Goal: Task Accomplishment & Management: Use online tool/utility

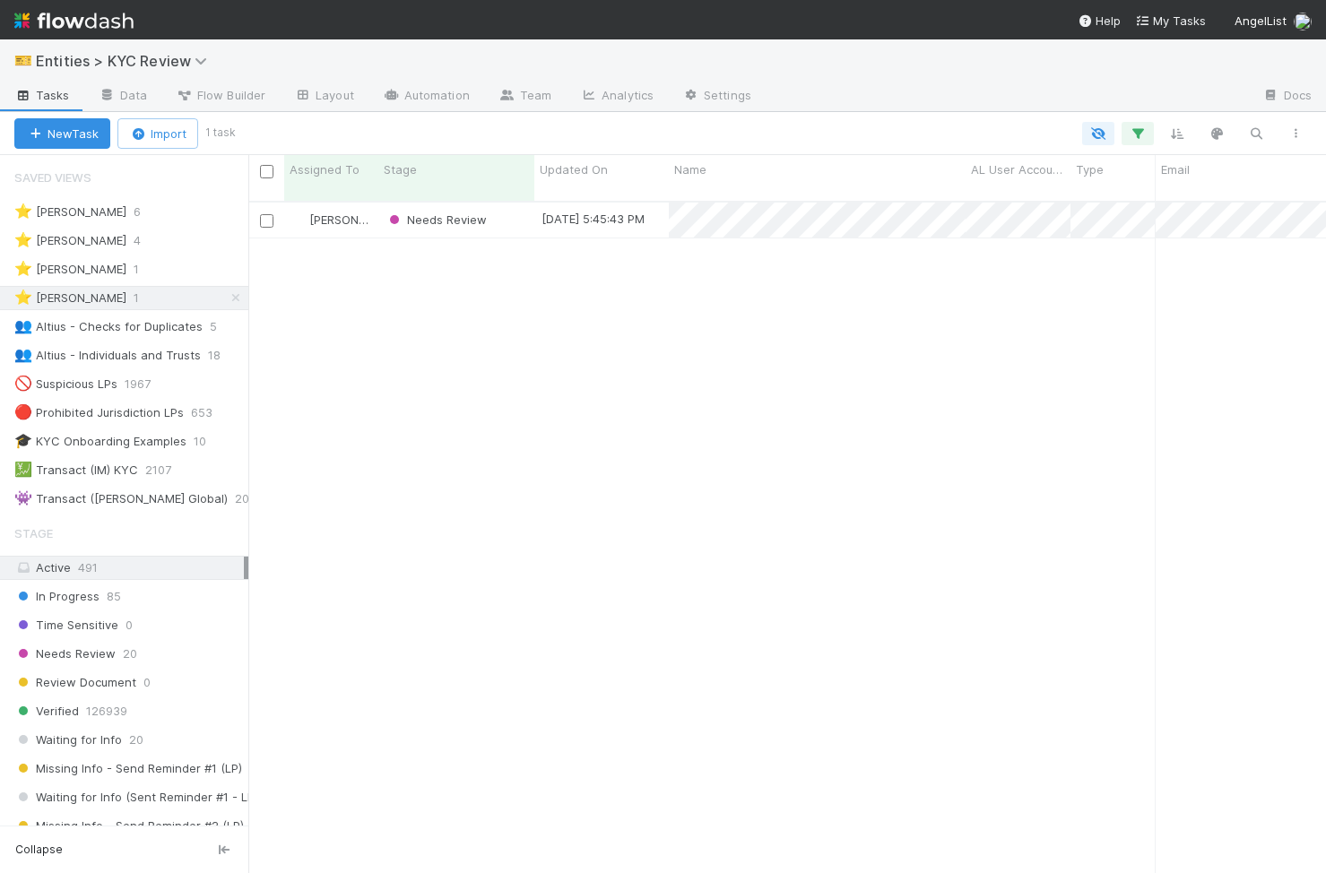
scroll to position [686, 1078]
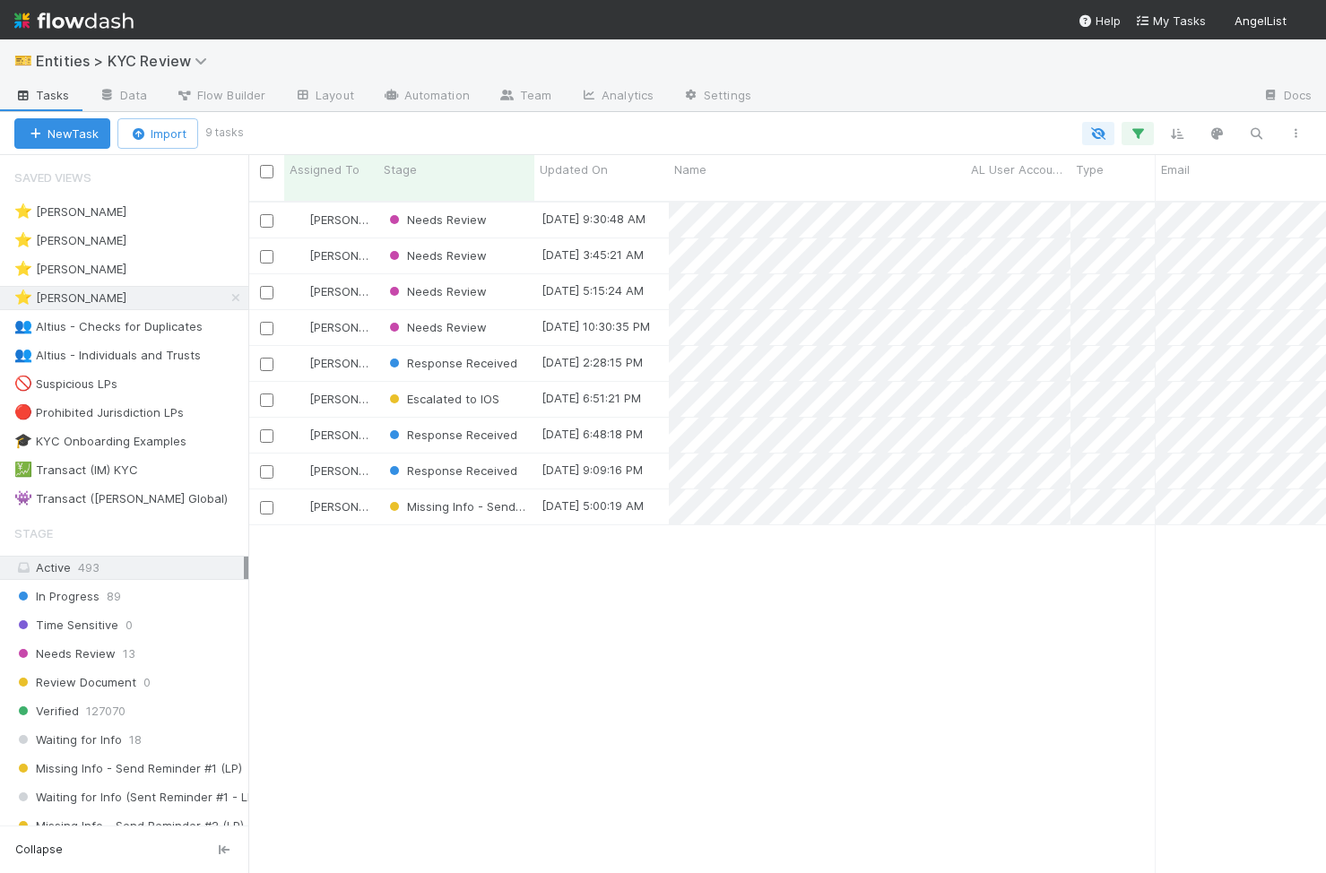
scroll to position [0, 1]
click at [419, 169] on div "Stage" at bounding box center [457, 170] width 146 height 18
click at [438, 199] on div "Sort First → Last" at bounding box center [487, 203] width 204 height 27
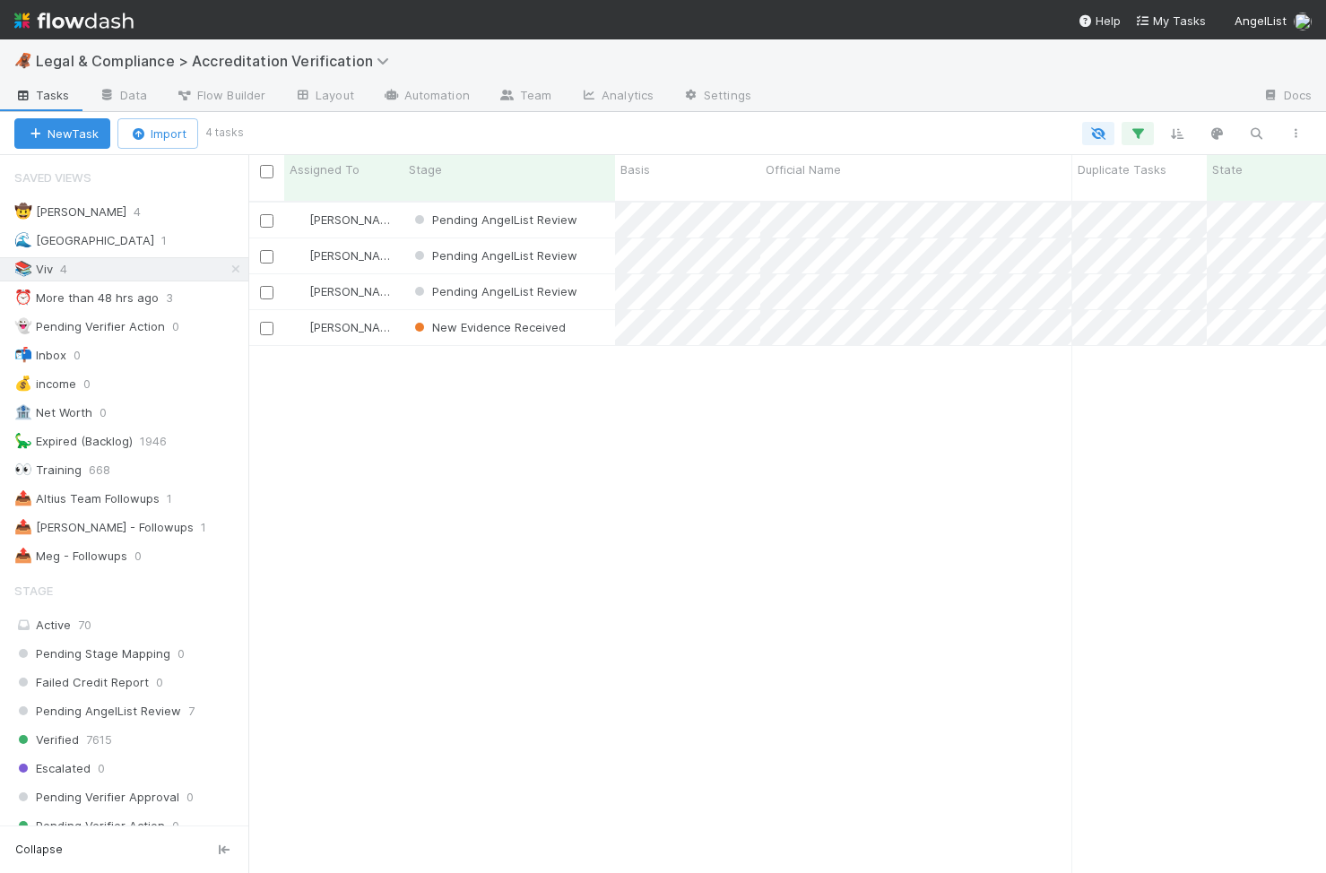
scroll to position [686, 1078]
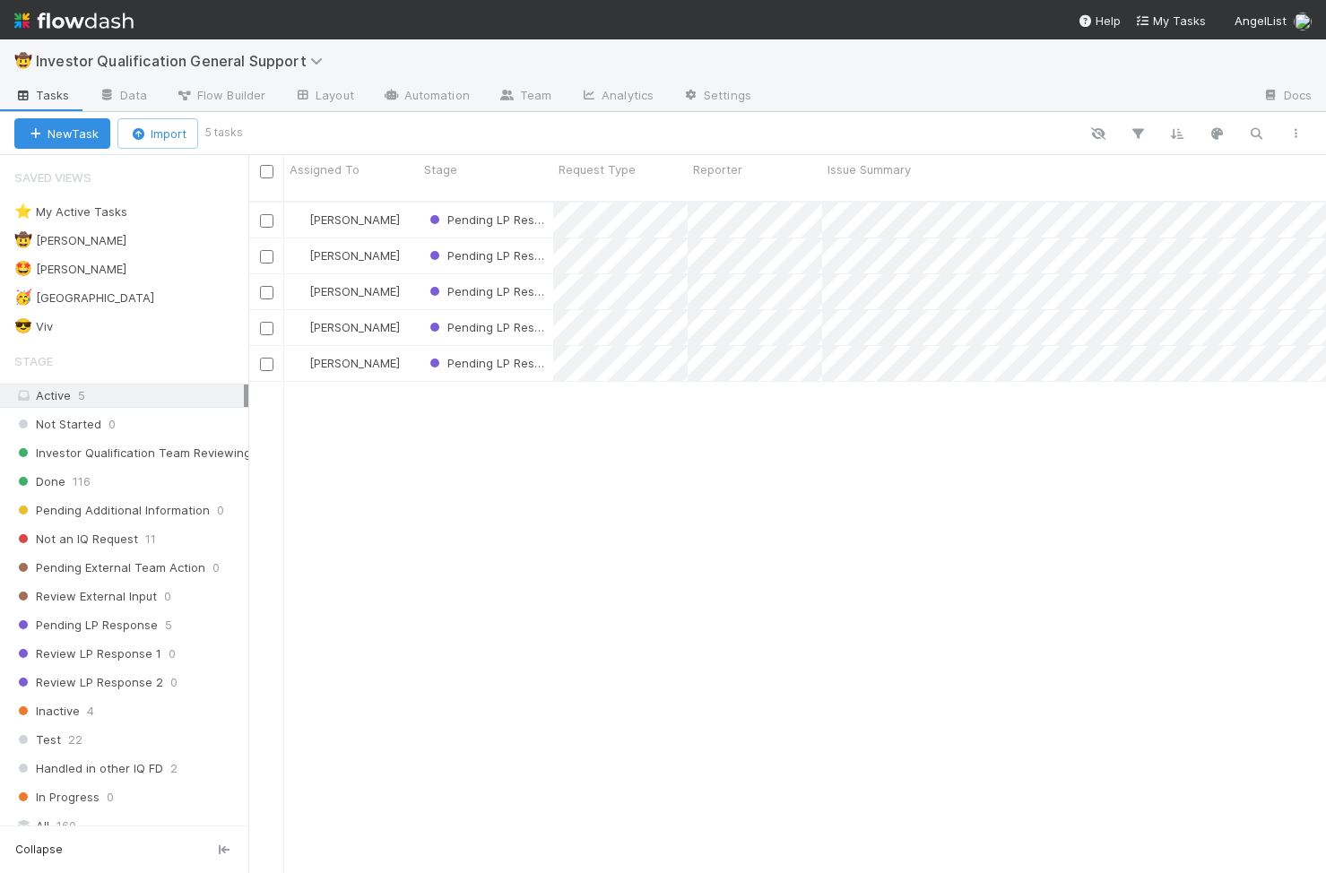
scroll to position [686, 1078]
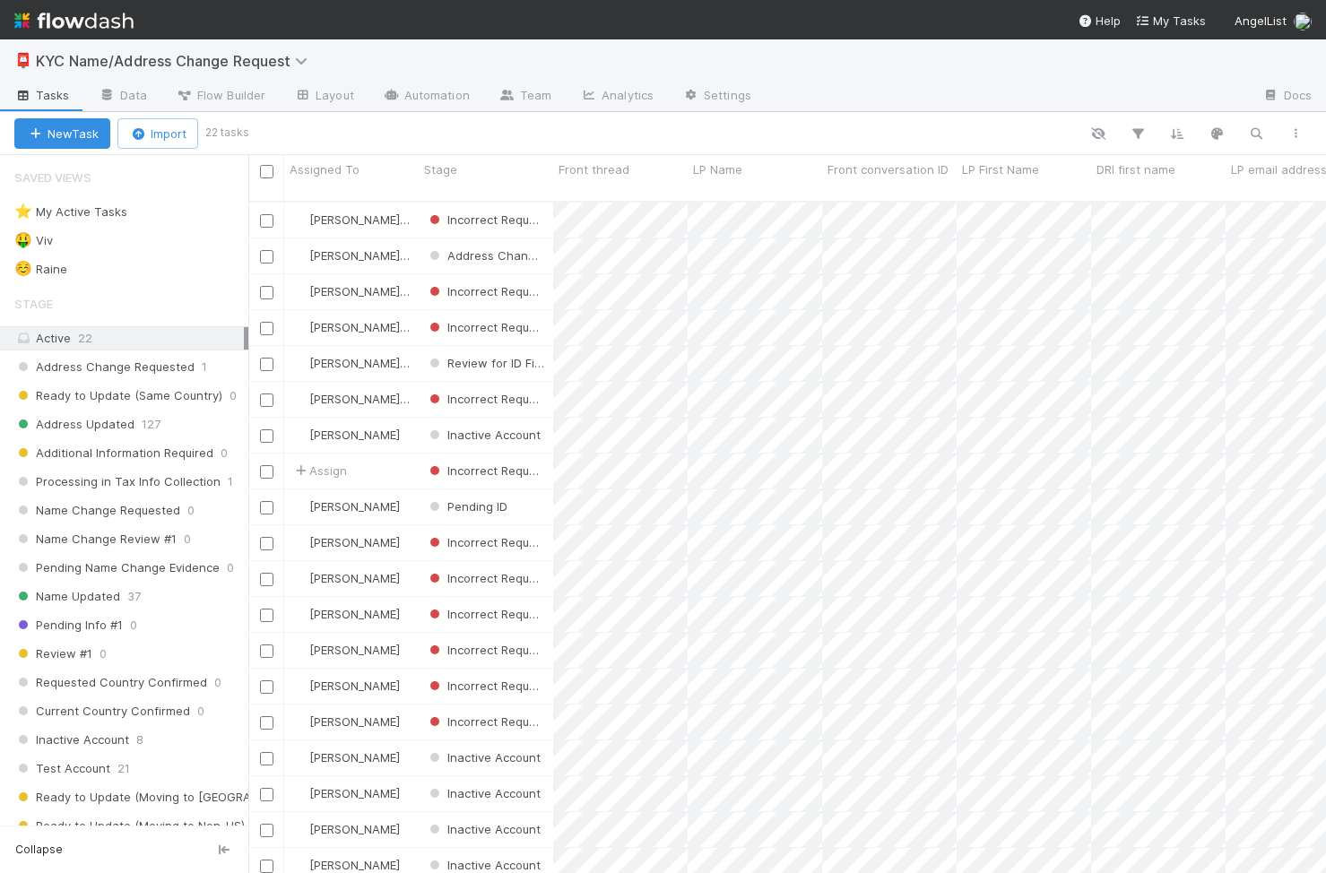
scroll to position [0, 1]
click at [173, 279] on div "☺️ Raine 2" at bounding box center [131, 269] width 234 height 22
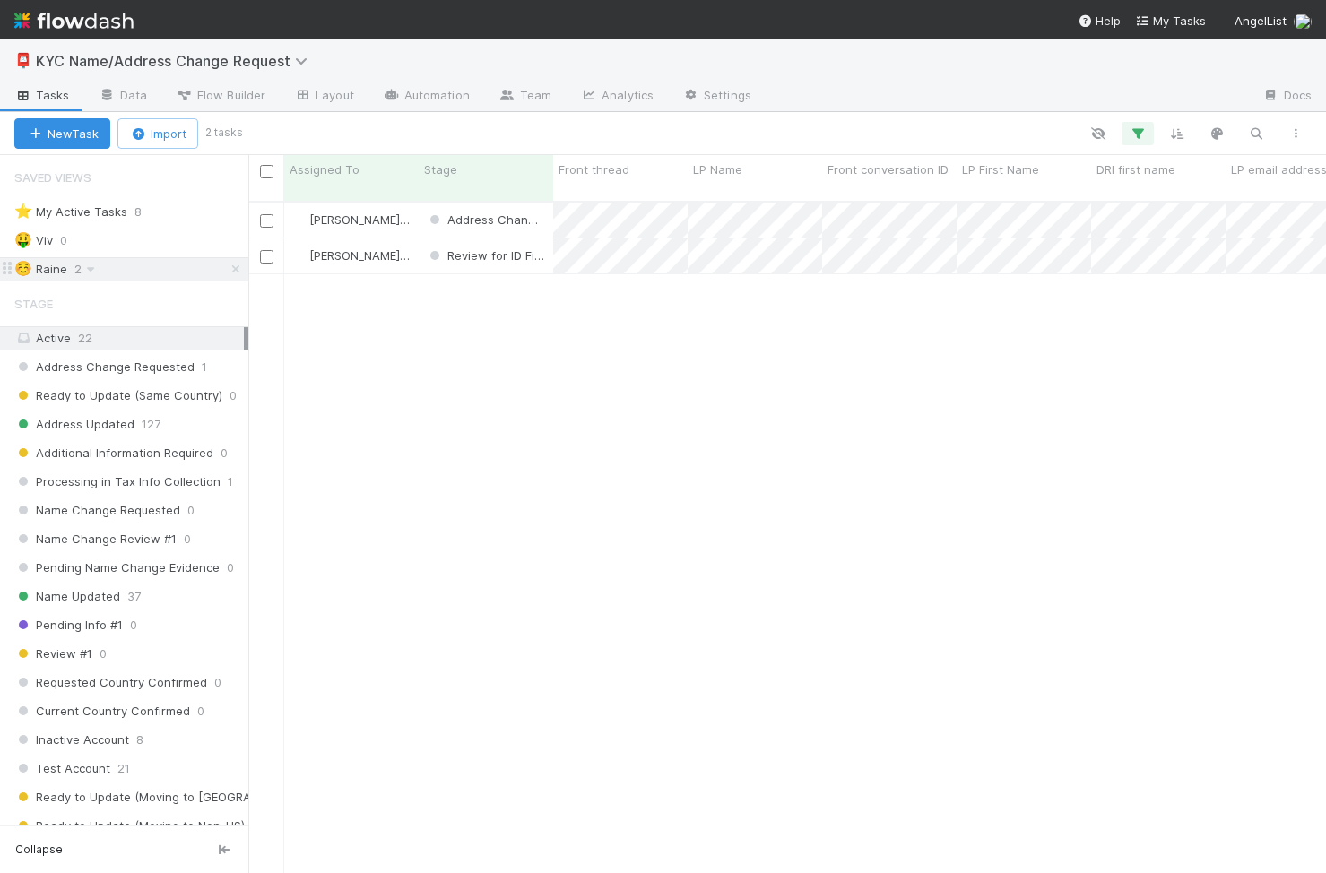
scroll to position [686, 1078]
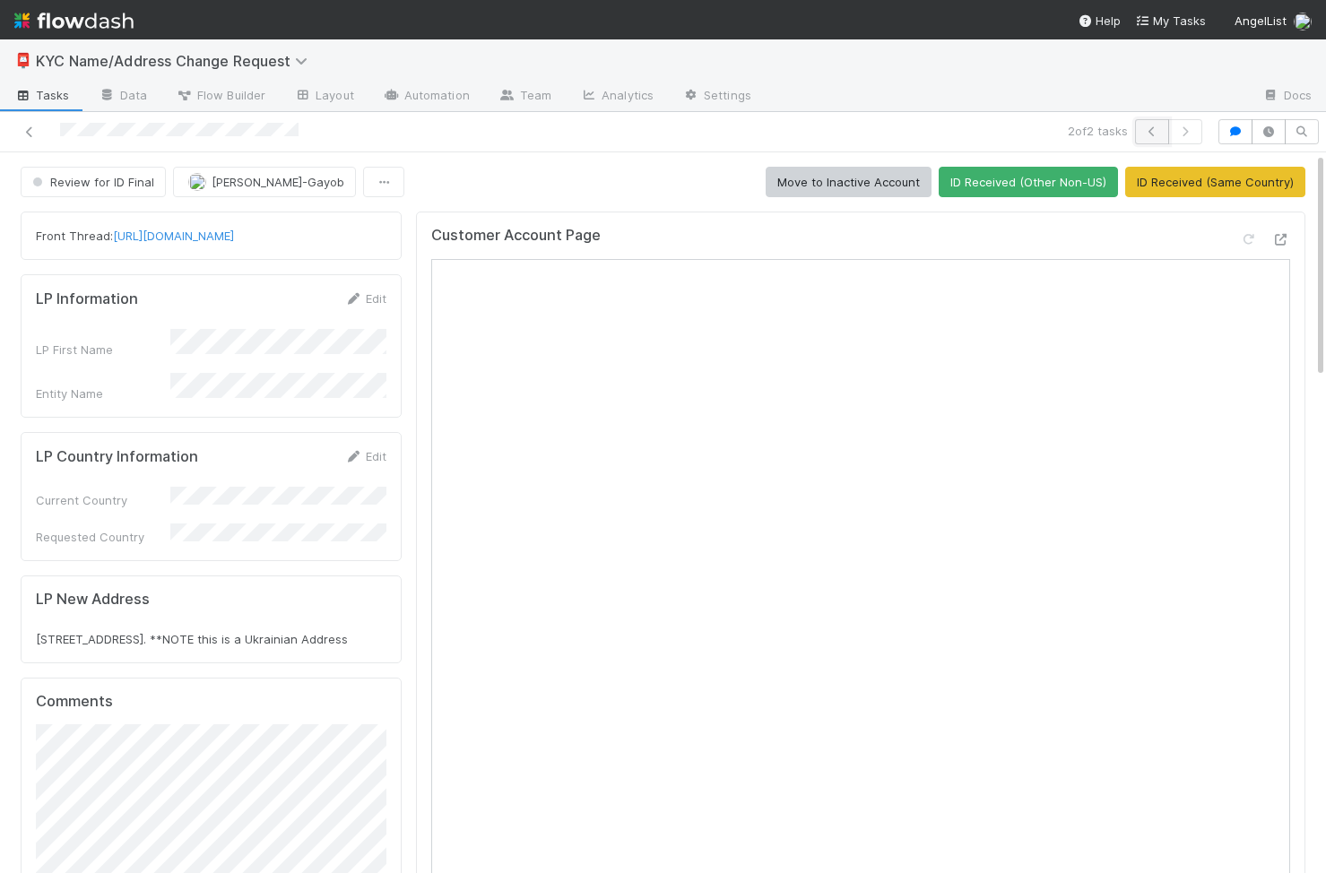
click at [1145, 133] on icon "button" at bounding box center [1152, 131] width 18 height 11
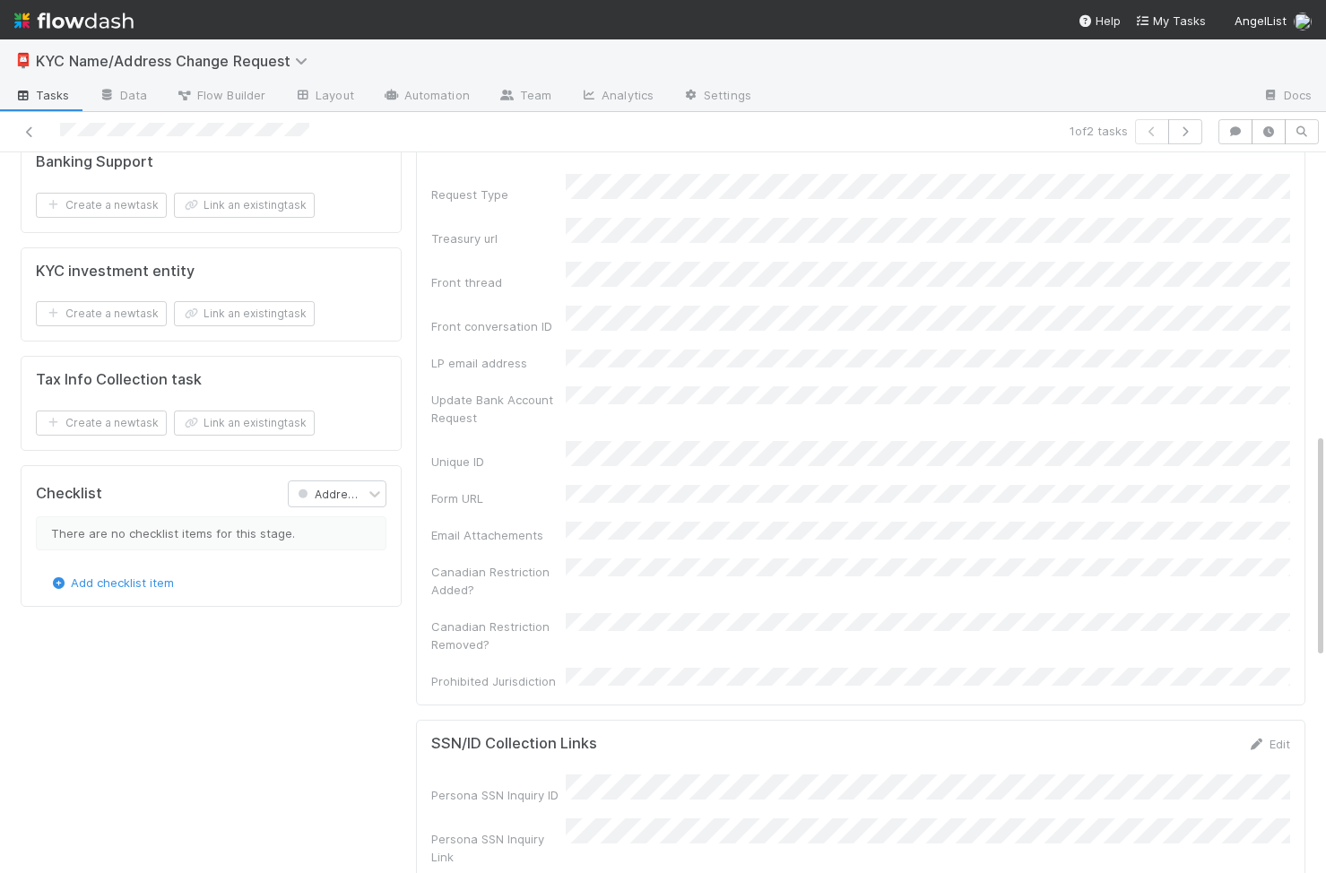
scroll to position [901, 0]
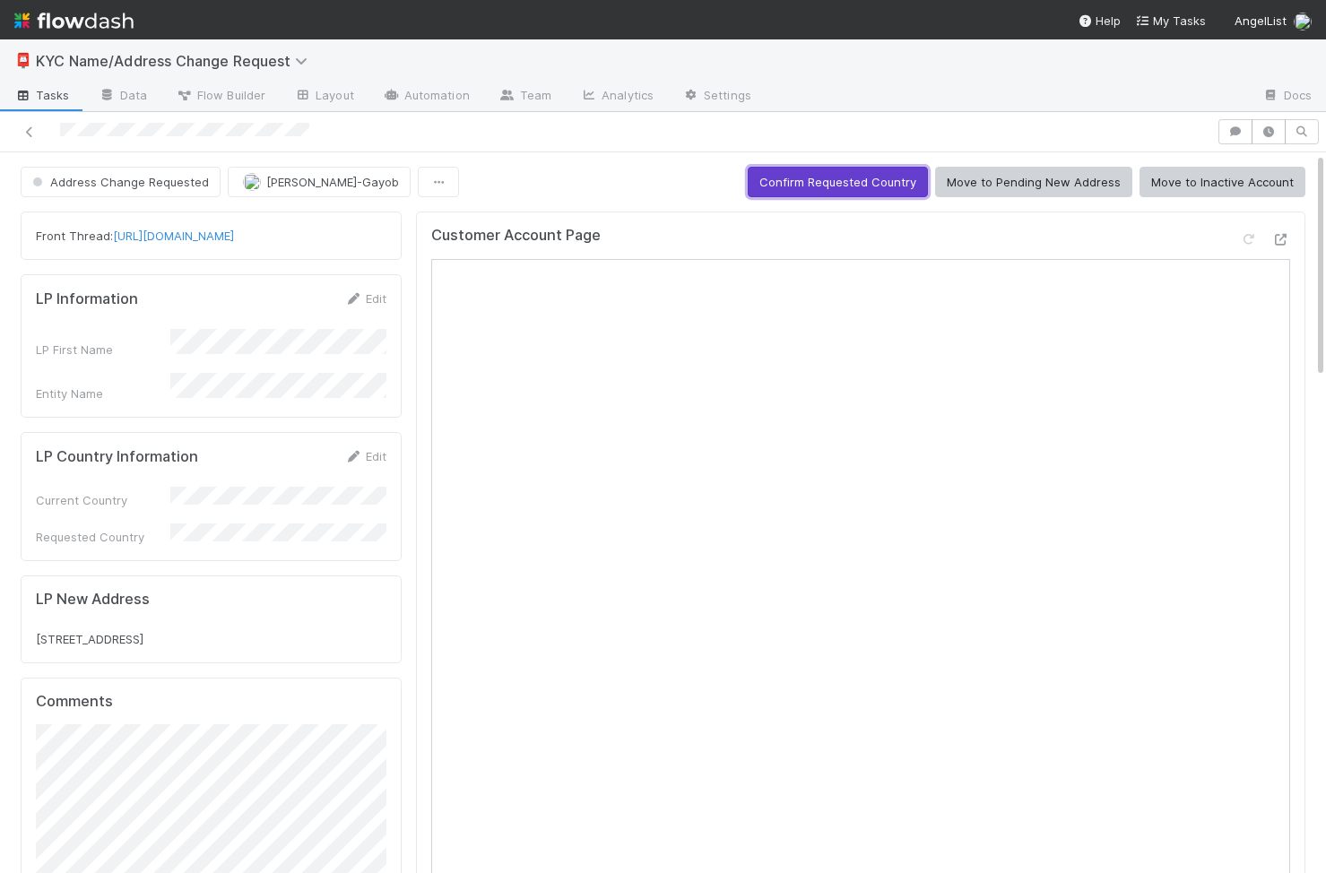
click at [882, 191] on button "Confirm Requested Country" at bounding box center [838, 182] width 180 height 30
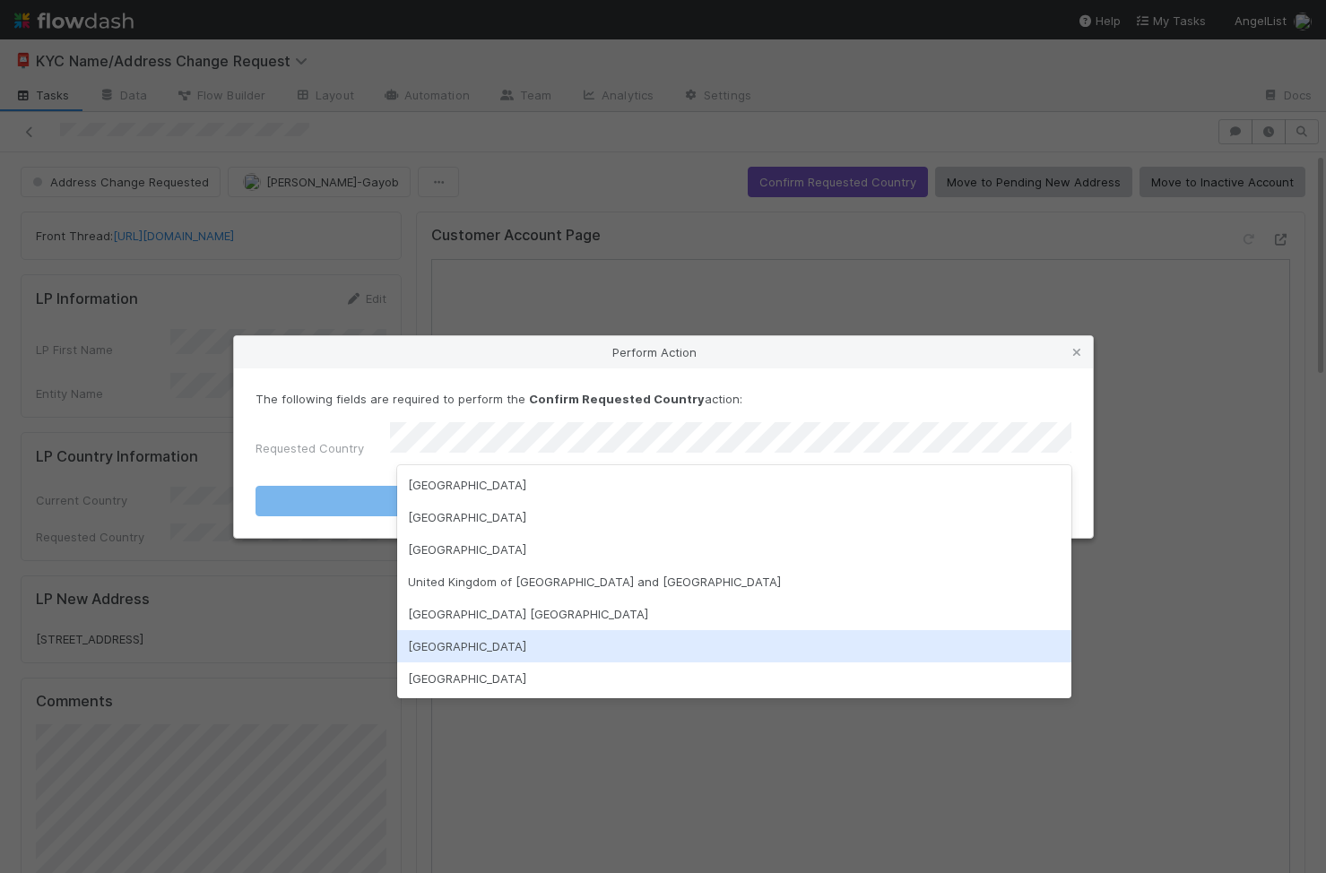
click at [499, 645] on div "[GEOGRAPHIC_DATA]" at bounding box center [734, 646] width 674 height 32
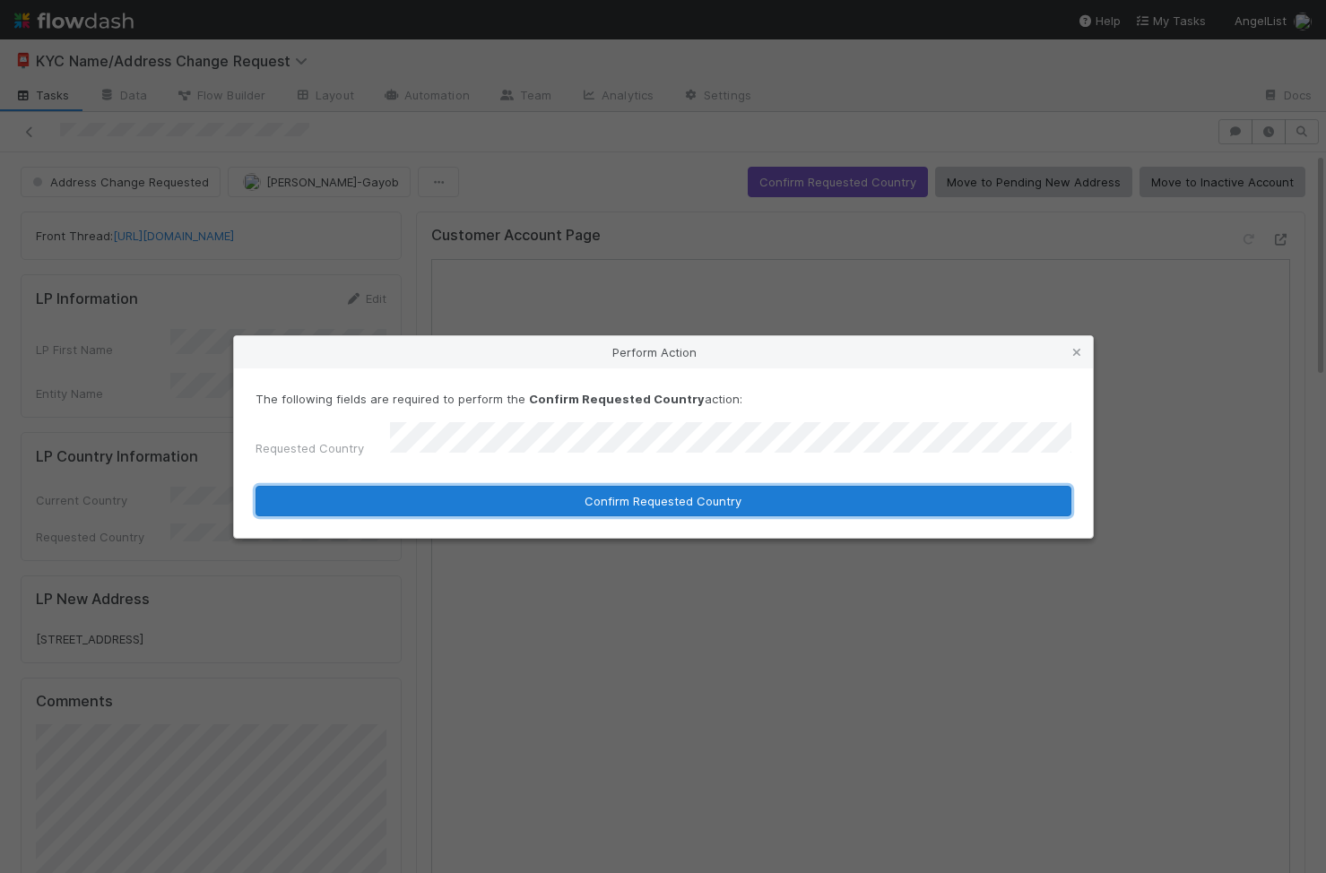
click at [604, 500] on button "Confirm Requested Country" at bounding box center [664, 501] width 816 height 30
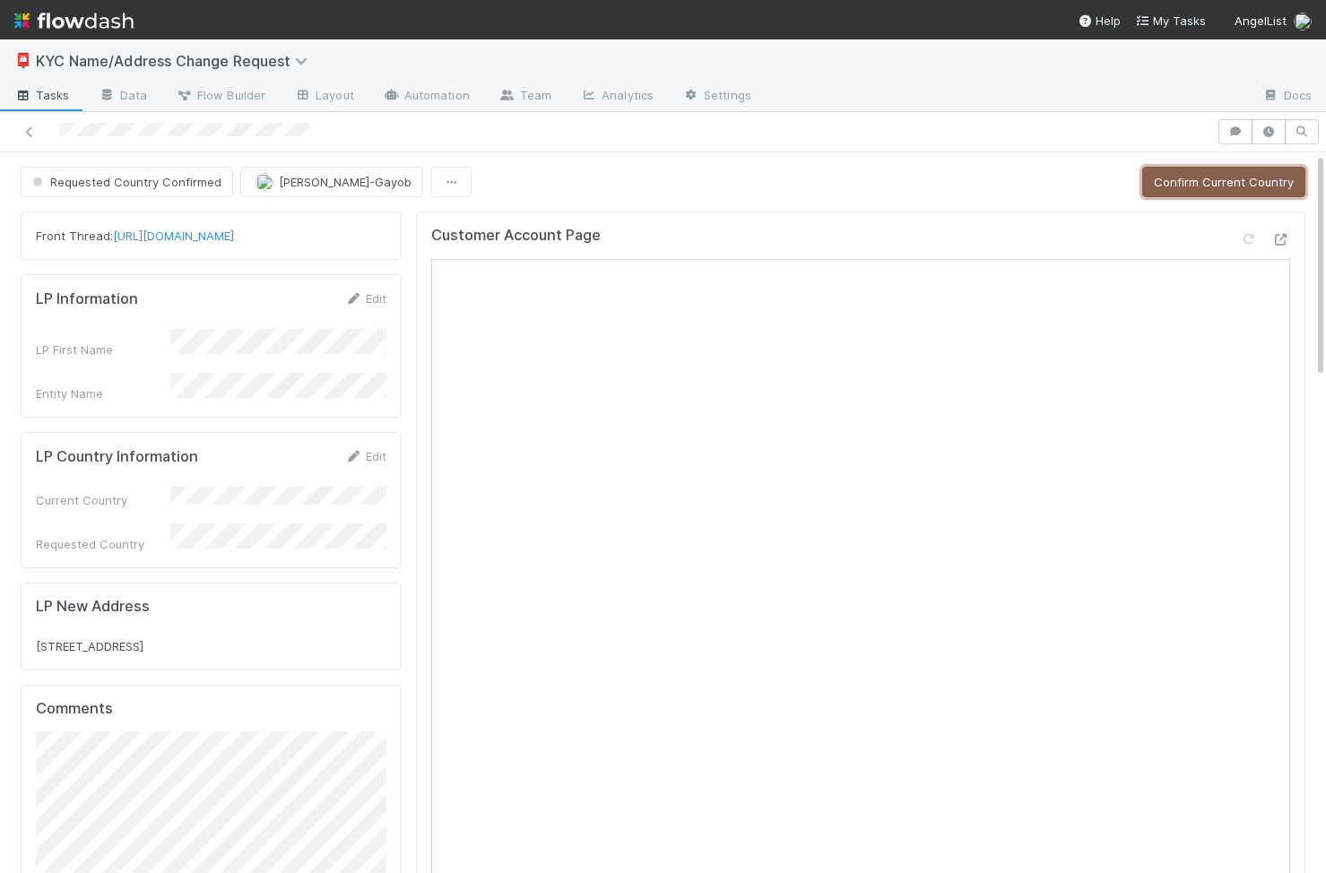
click at [1190, 175] on button "Confirm Current Country" at bounding box center [1223, 182] width 163 height 30
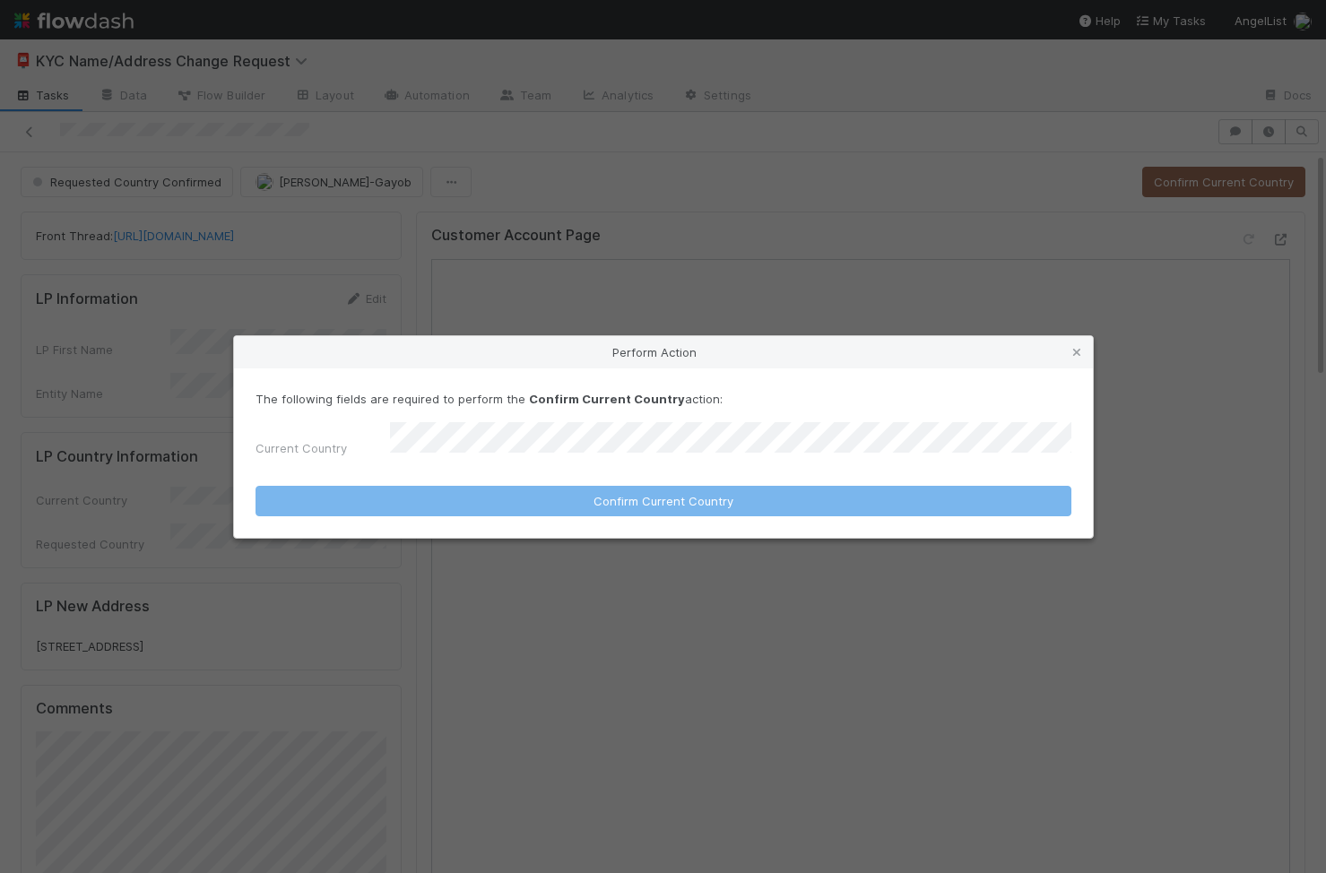
click at [655, 463] on form "The following fields are required to perform the Confirm Current Country action…" at bounding box center [664, 453] width 816 height 126
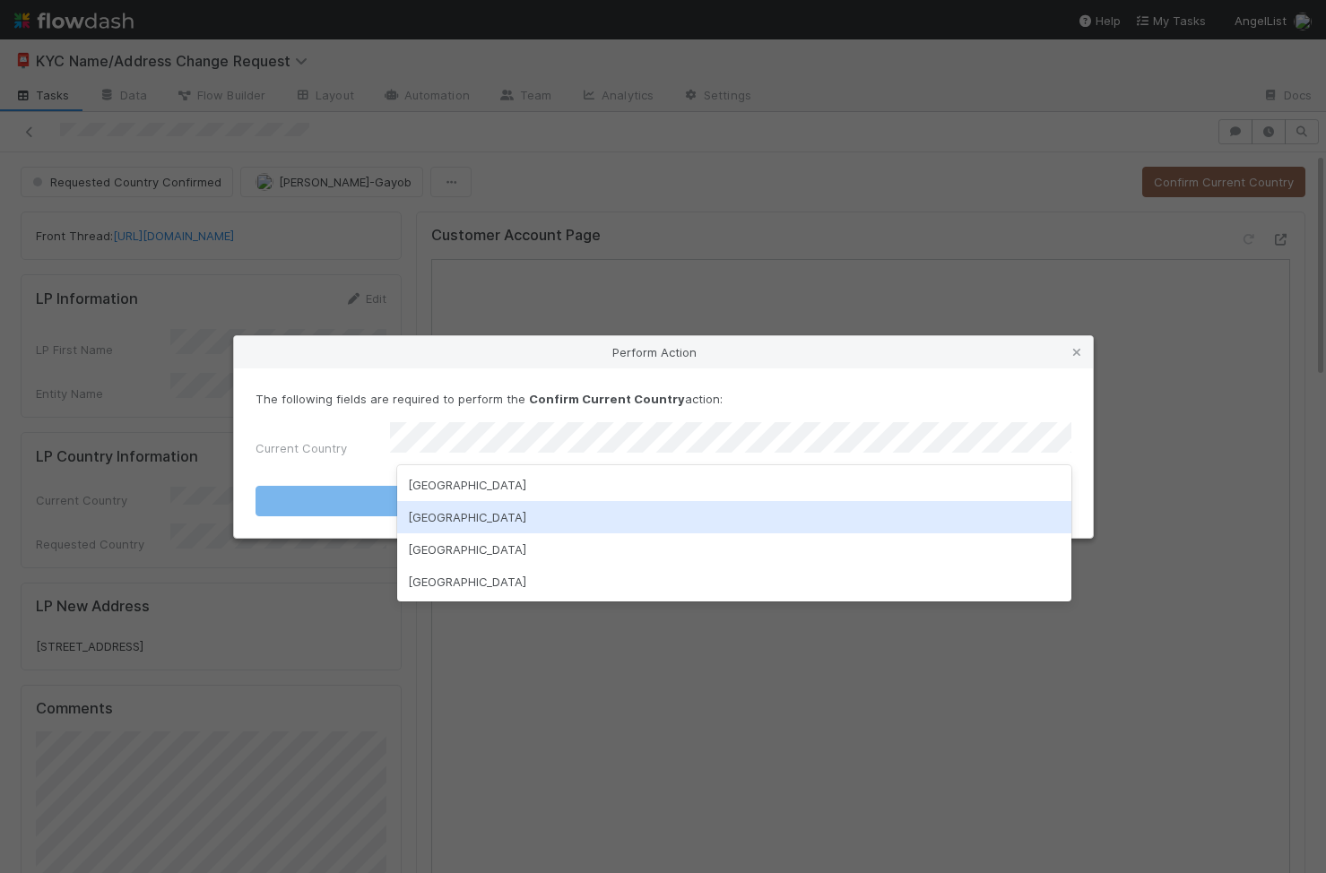
click at [609, 527] on div "United Kingdom" at bounding box center [734, 517] width 674 height 32
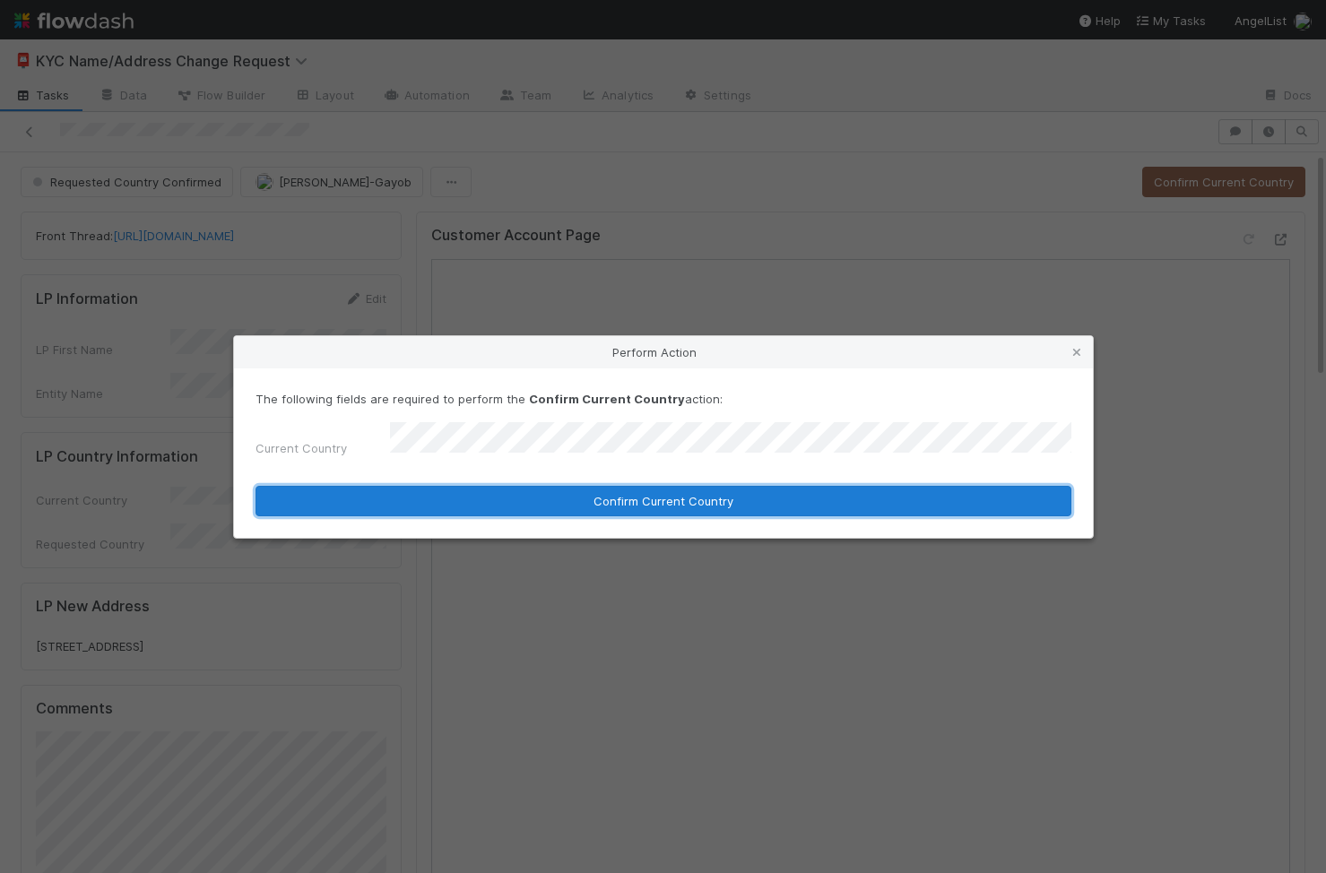
click at [631, 486] on button "Confirm Current Country" at bounding box center [664, 501] width 816 height 30
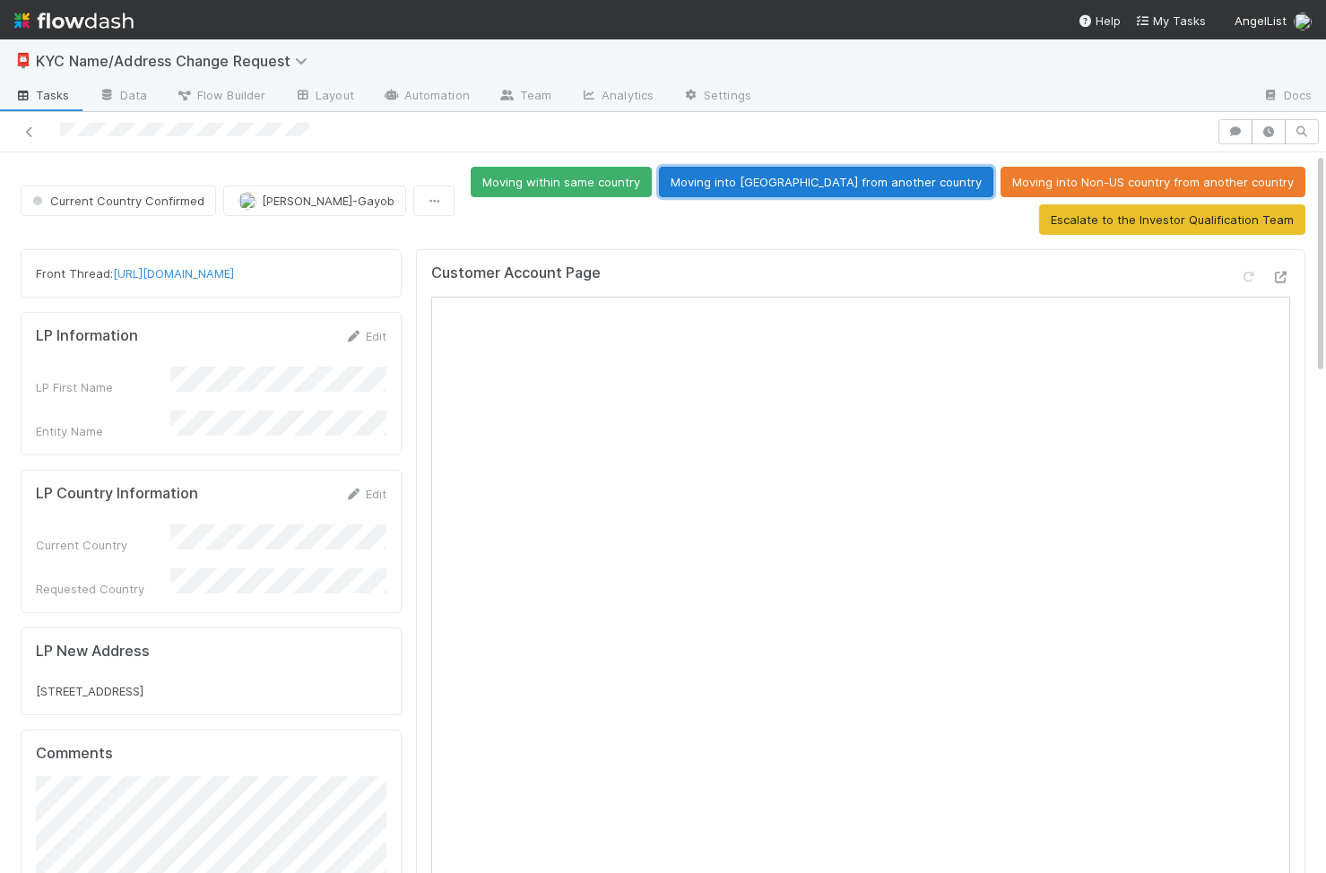
click at [863, 187] on button "Moving into US from another country" at bounding box center [826, 182] width 334 height 30
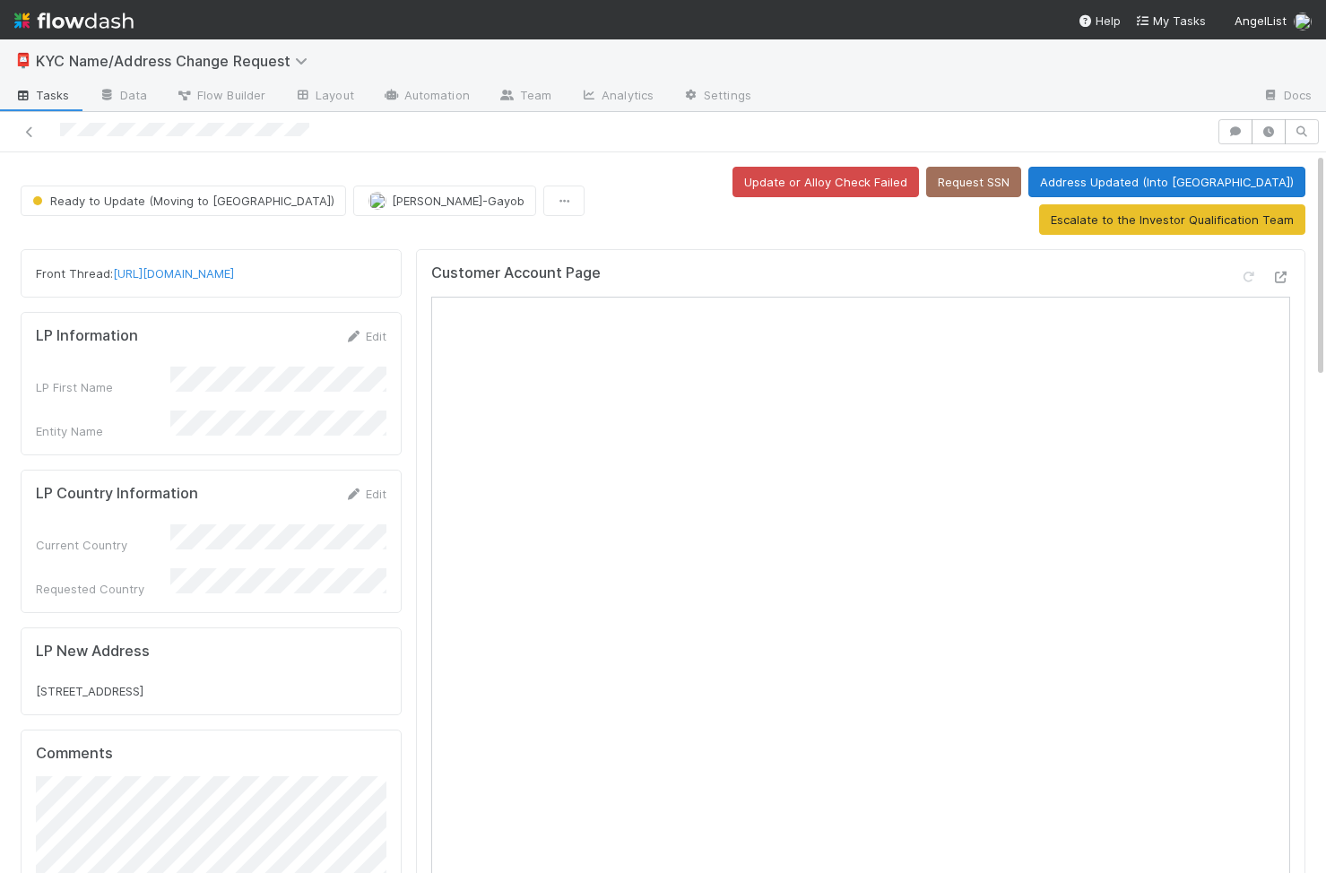
scroll to position [364, 351]
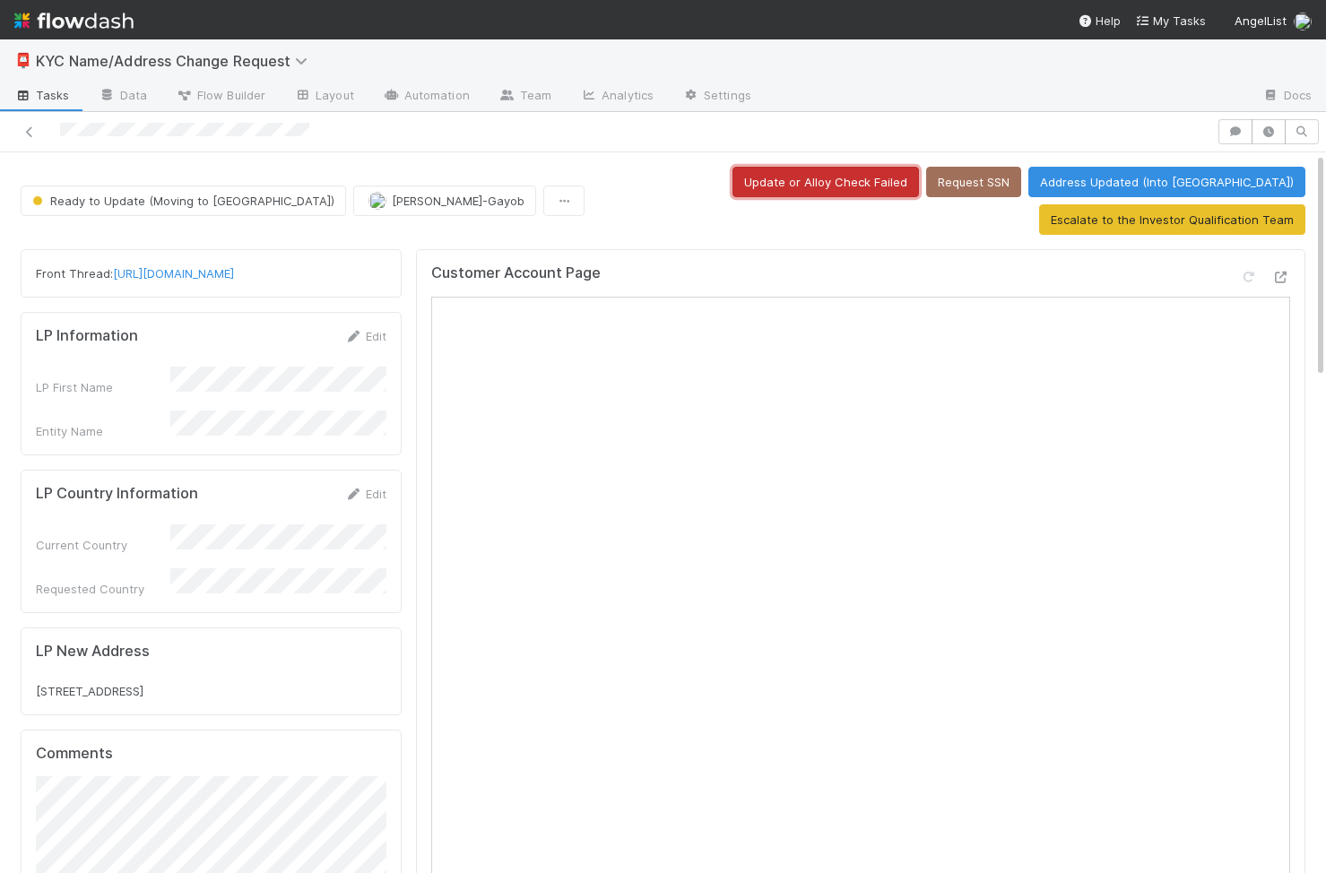
click at [733, 179] on button "Update or Alloy Check Failed" at bounding box center [826, 182] width 187 height 30
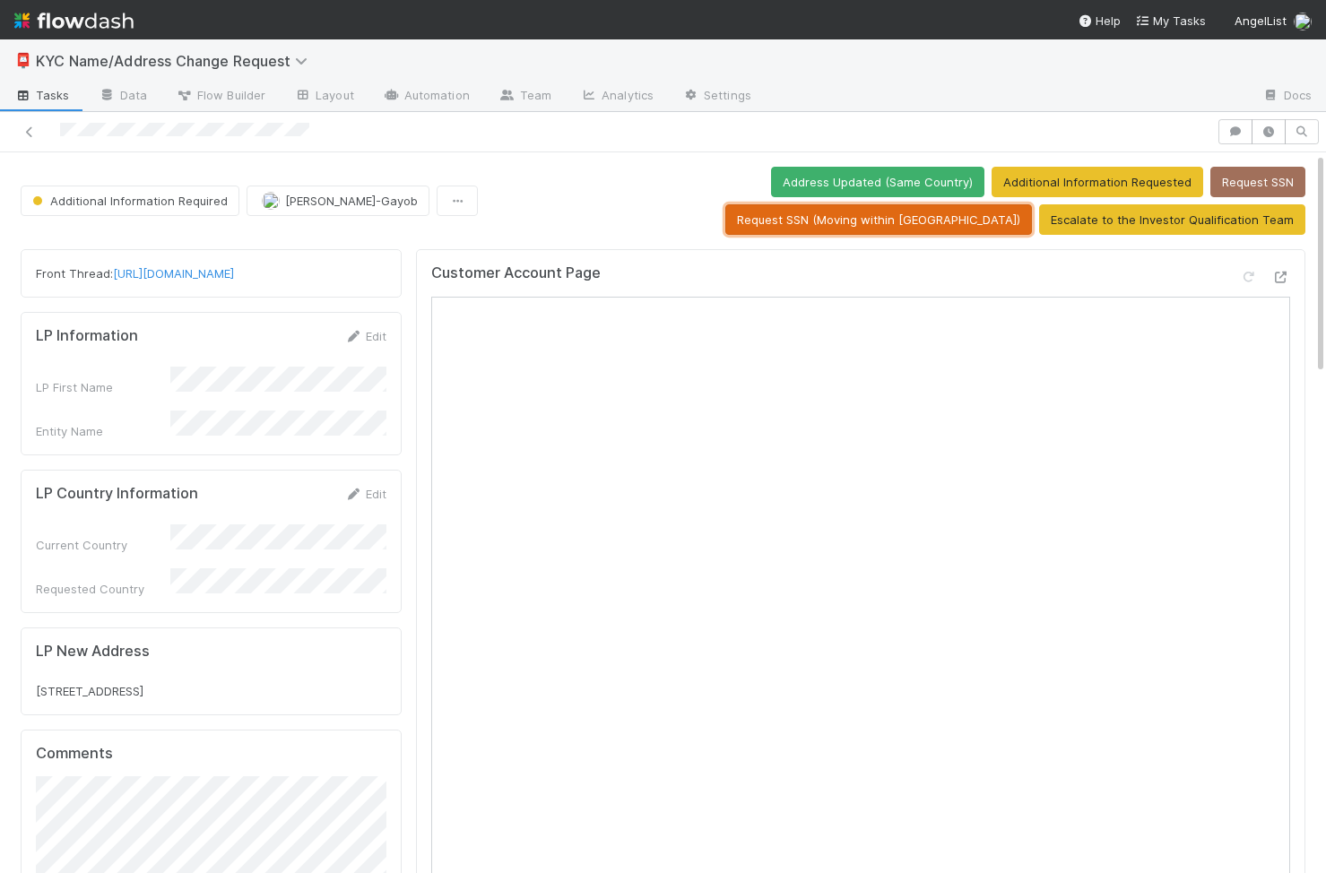
click at [1032, 204] on button "Request SSN (Moving within US)" at bounding box center [878, 219] width 307 height 30
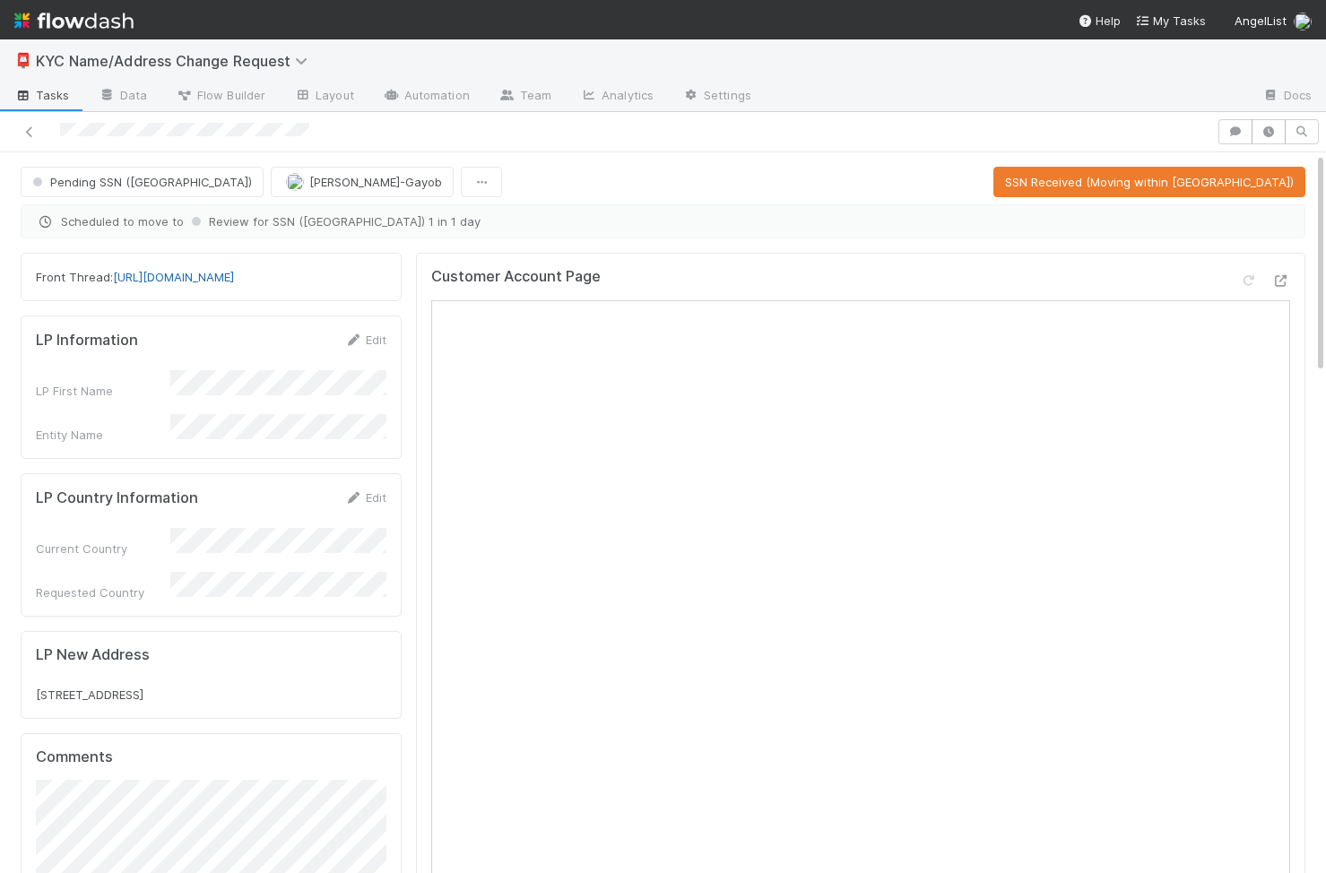
click at [219, 273] on link "https://app.frontapp.com/open/cnv_qpws4p3" at bounding box center [173, 277] width 121 height 14
click at [30, 129] on icon at bounding box center [30, 132] width 18 height 12
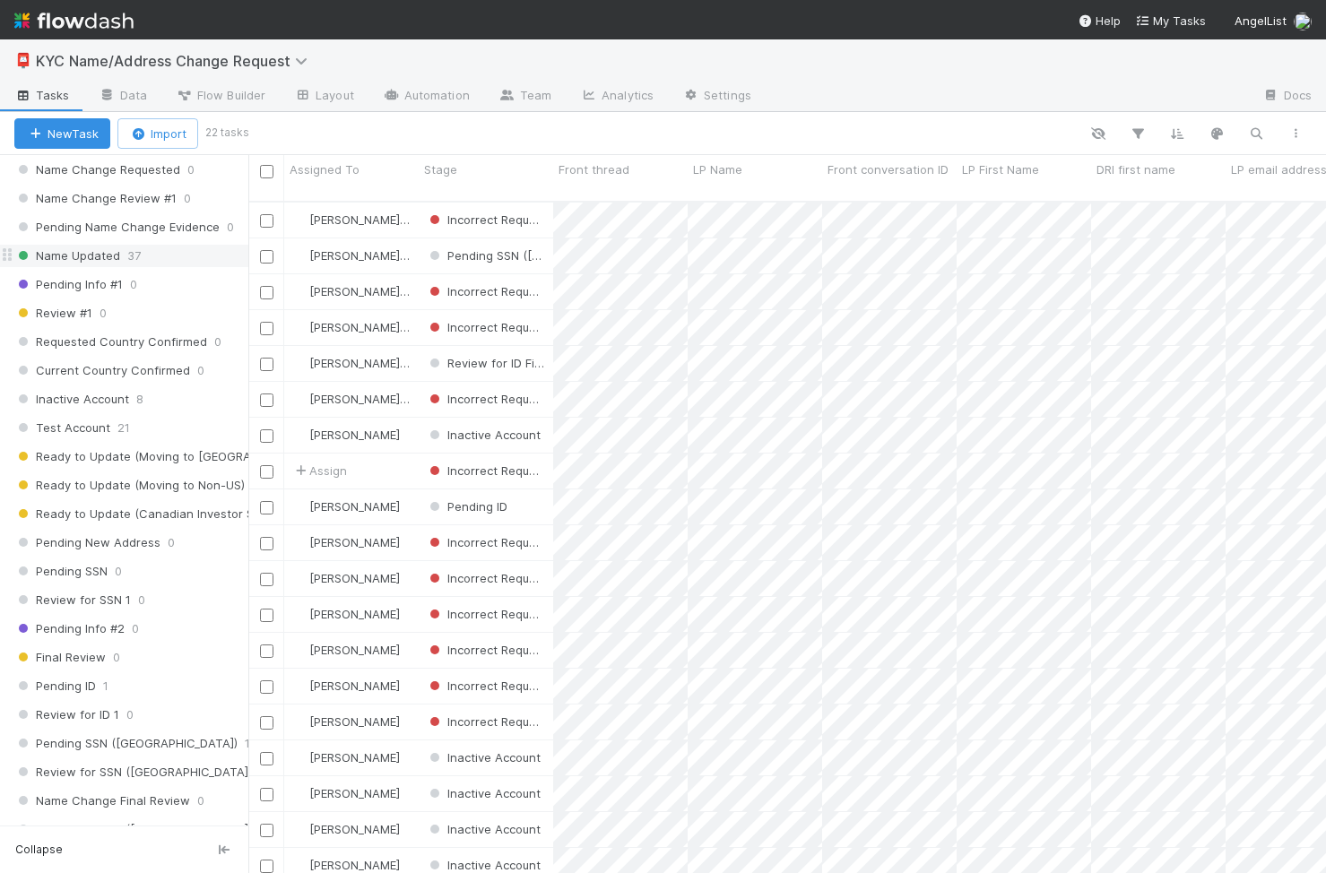
click at [151, 262] on div "Name Updated 37" at bounding box center [131, 256] width 234 height 22
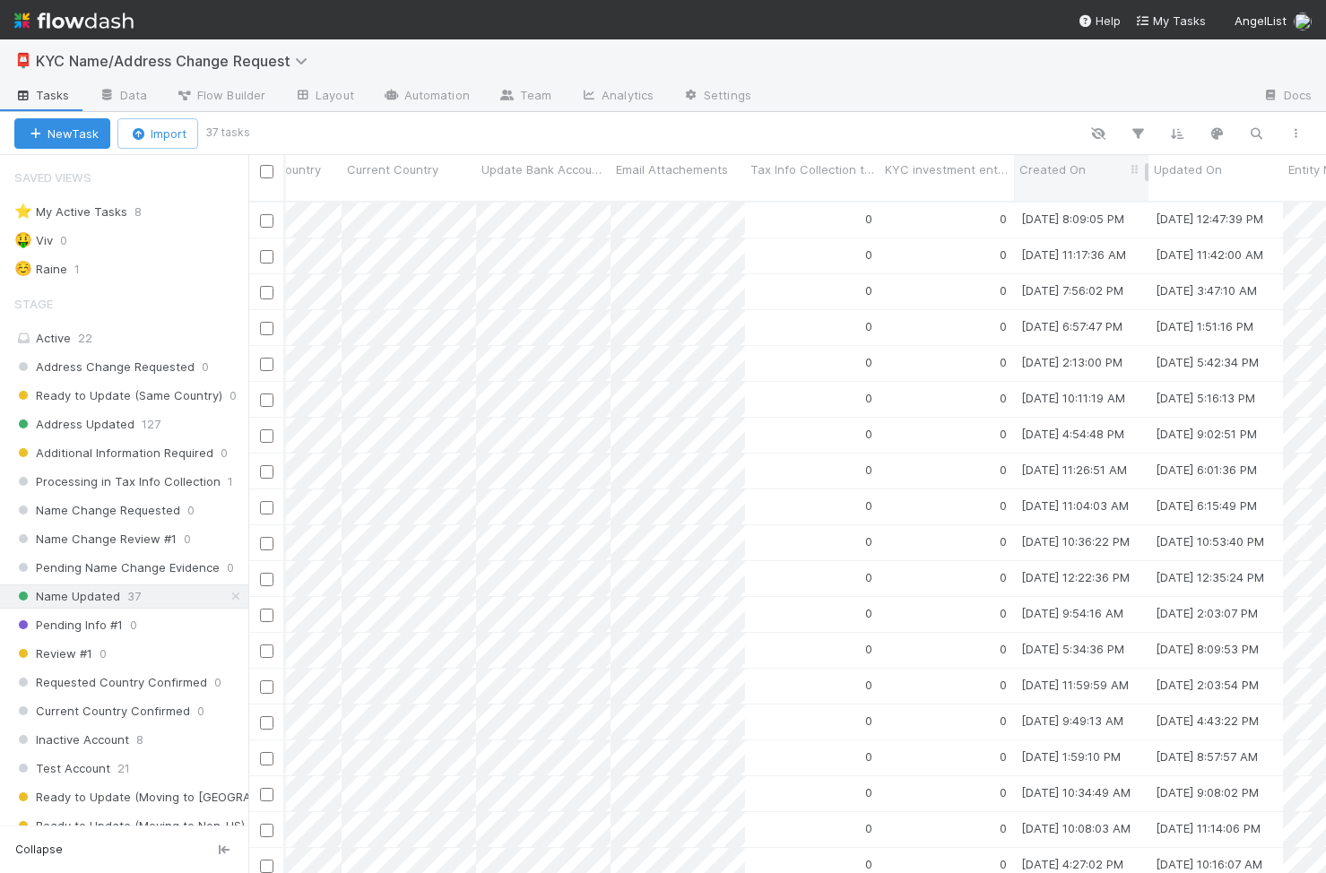
click at [1070, 176] on span "Created On" at bounding box center [1053, 170] width 66 height 18
click at [1078, 201] on div "Sort Oldest → Newest" at bounding box center [1123, 203] width 204 height 27
click at [1087, 164] on div "Created On" at bounding box center [1082, 170] width 125 height 18
click at [1084, 207] on div "Sort Oldest → Newest" at bounding box center [1123, 203] width 204 height 27
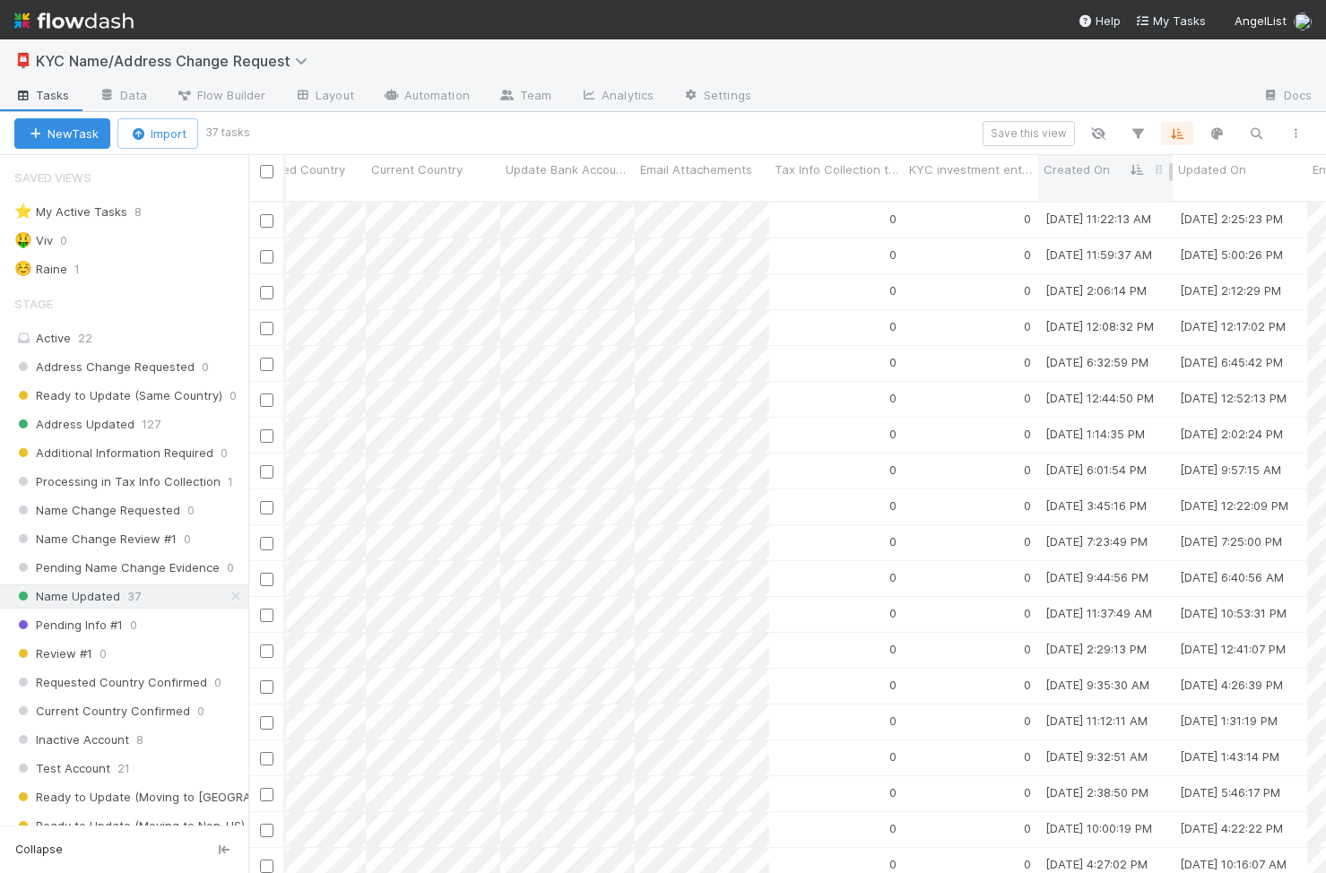
click at [1089, 174] on span "Created On" at bounding box center [1077, 170] width 66 height 18
click at [1095, 229] on div "Sort Newest → Oldest" at bounding box center [1147, 230] width 204 height 27
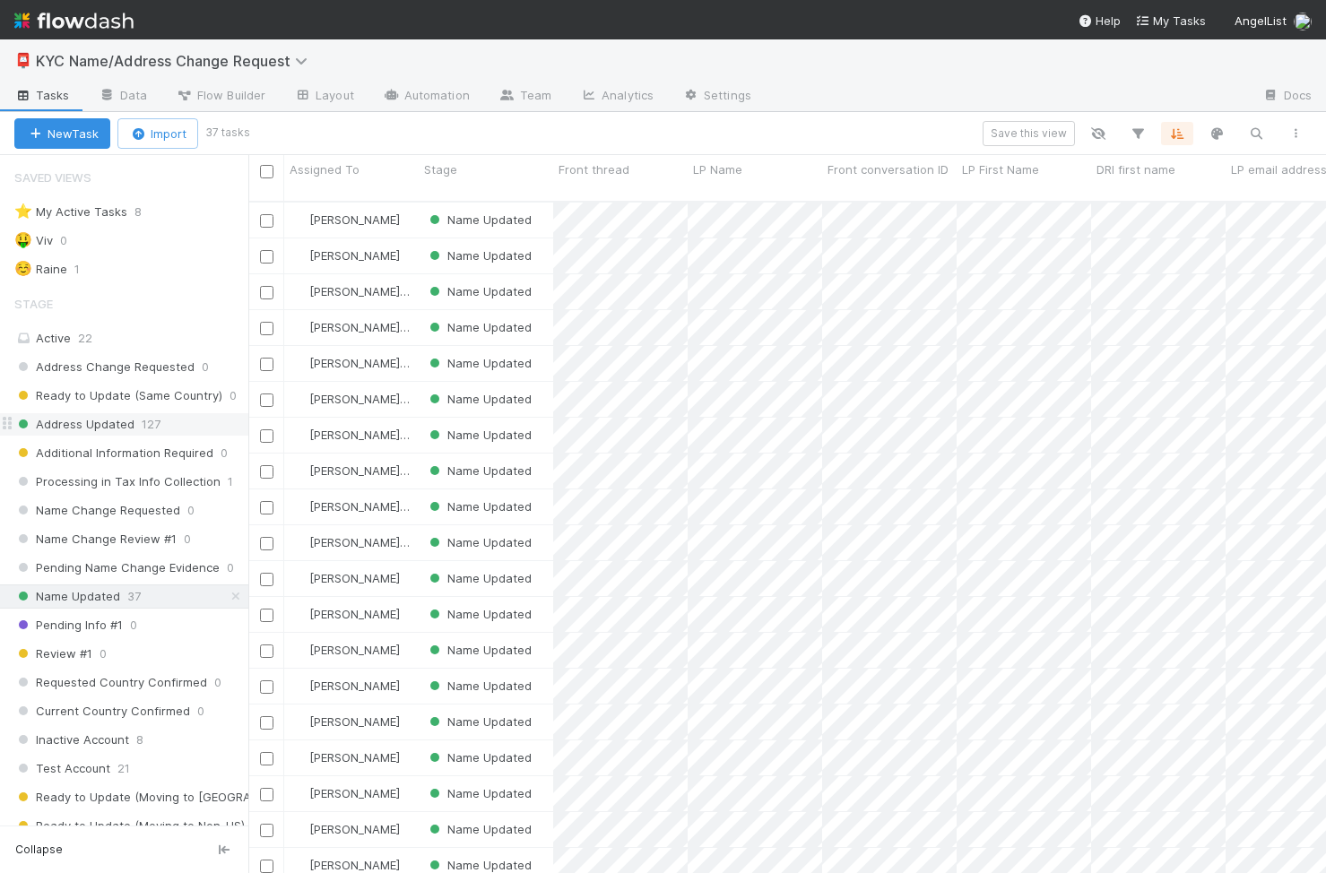
click at [109, 425] on span "Address Updated" at bounding box center [74, 424] width 120 height 22
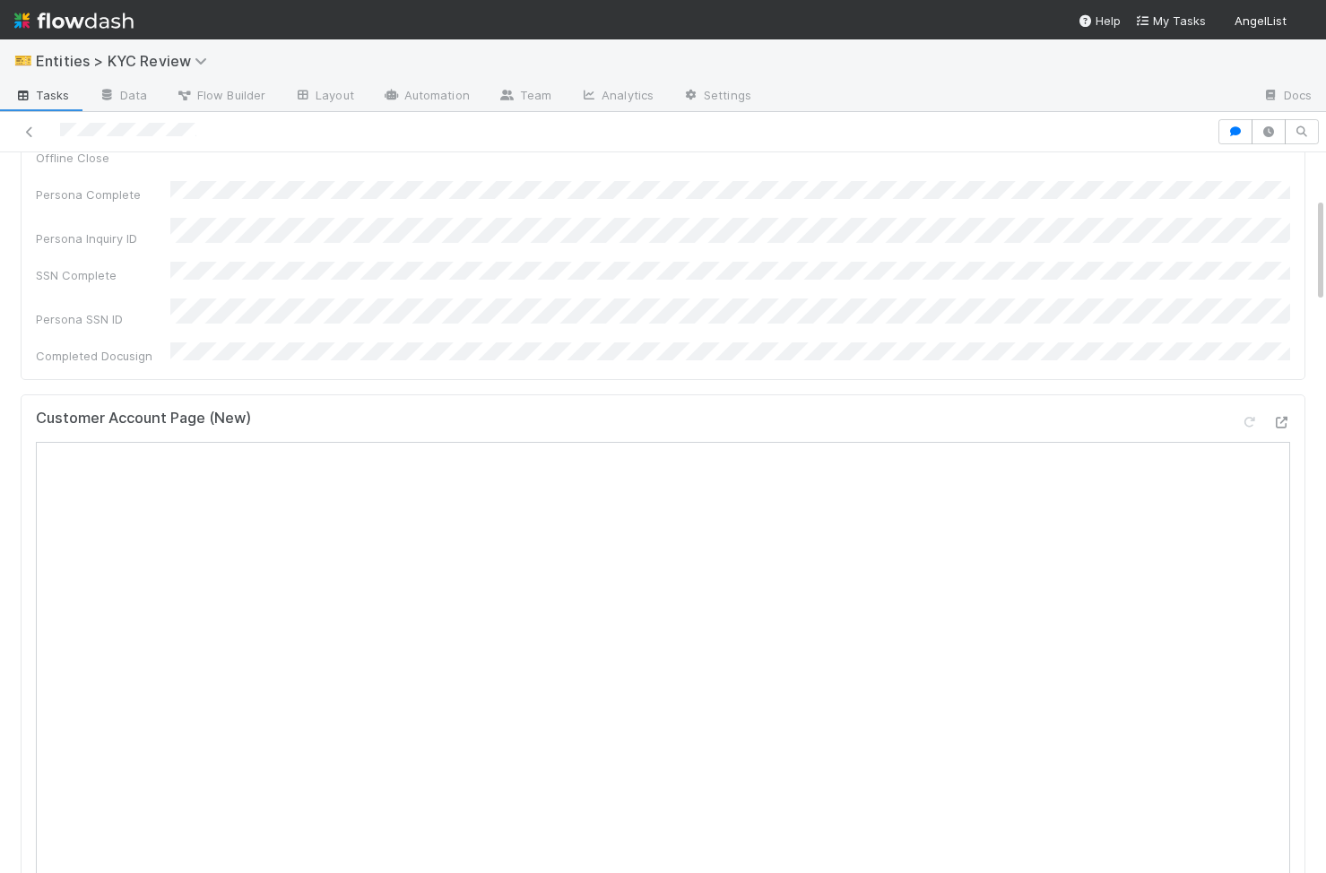
scroll to position [660, 0]
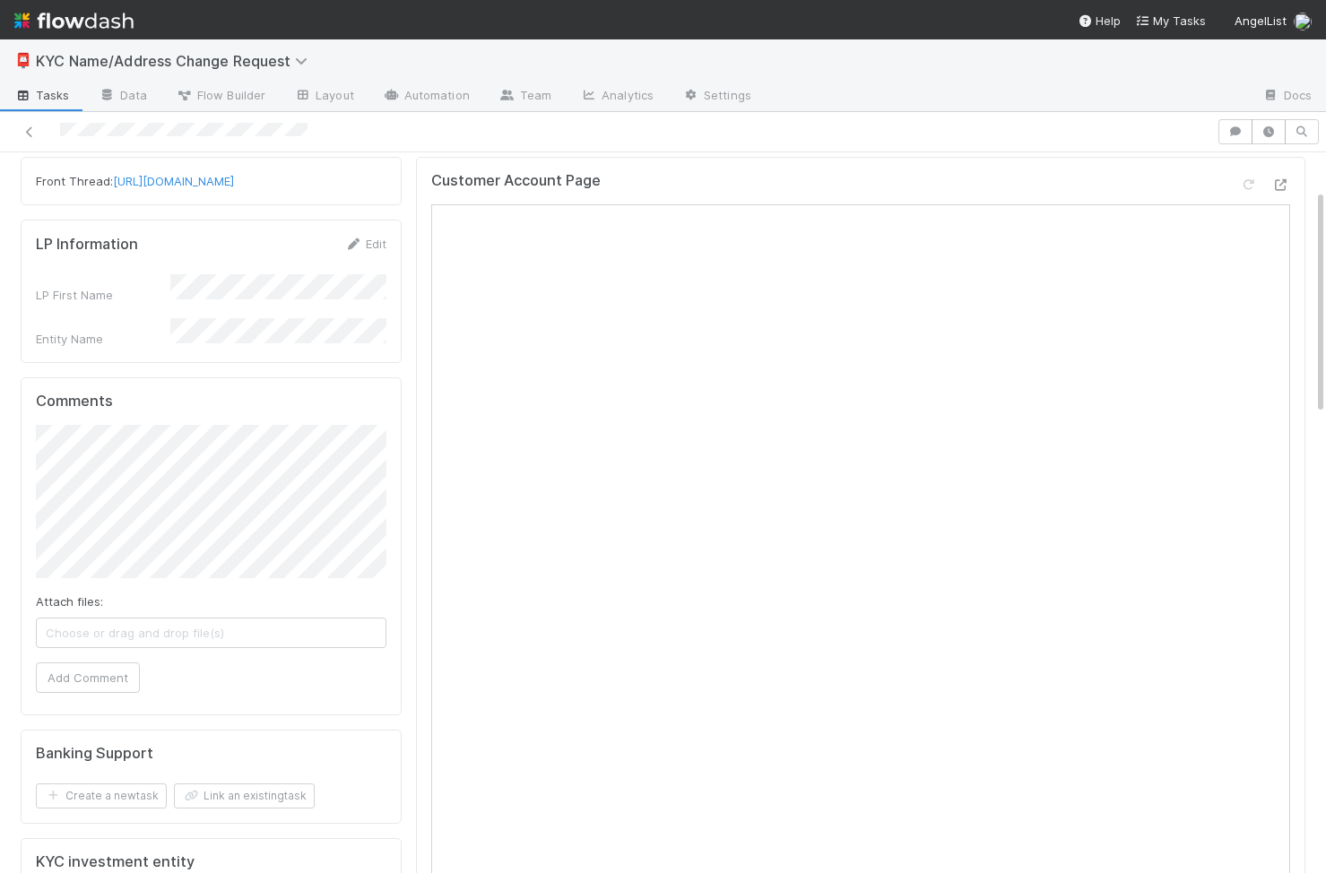
scroll to position [21, 0]
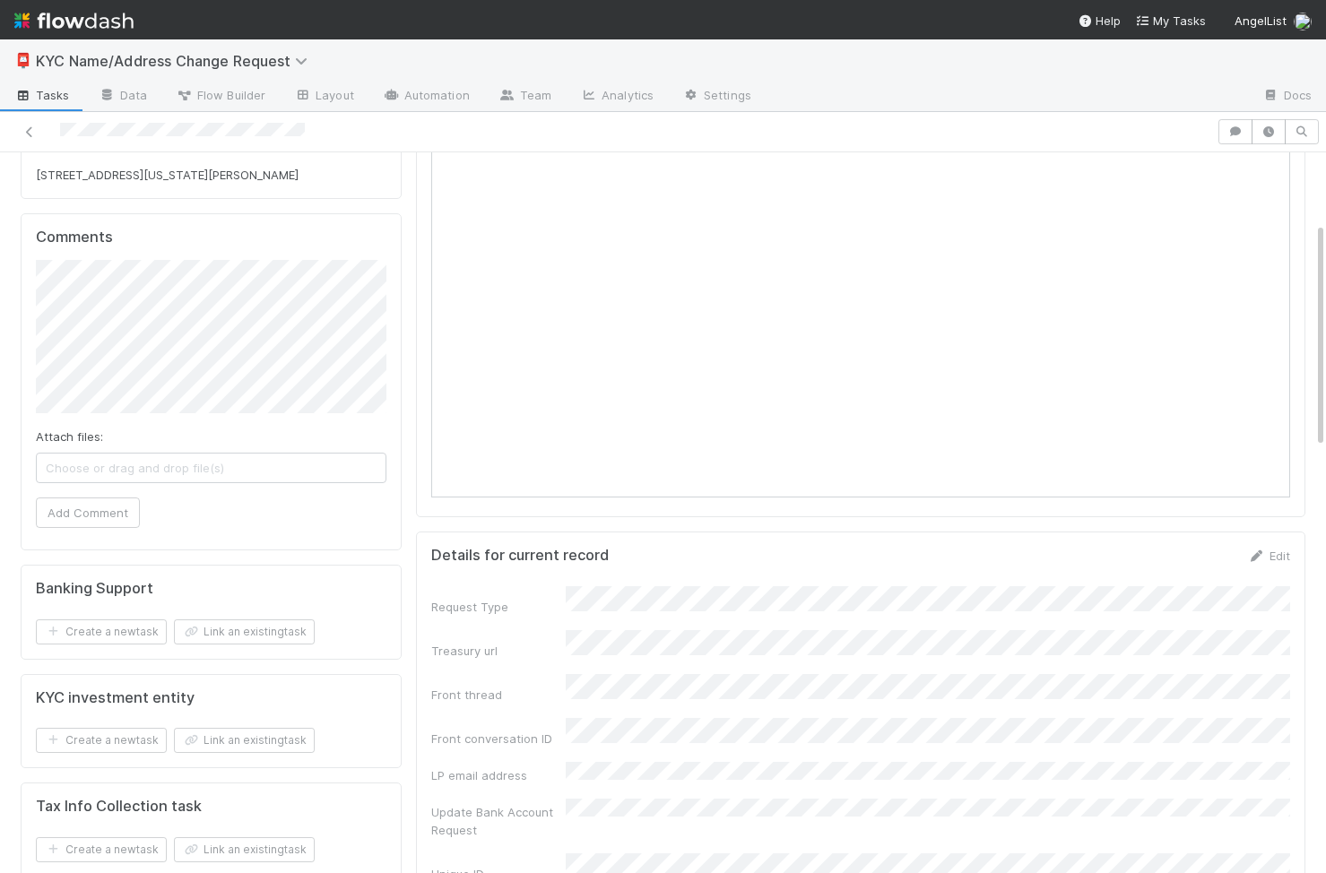
scroll to position [586, 0]
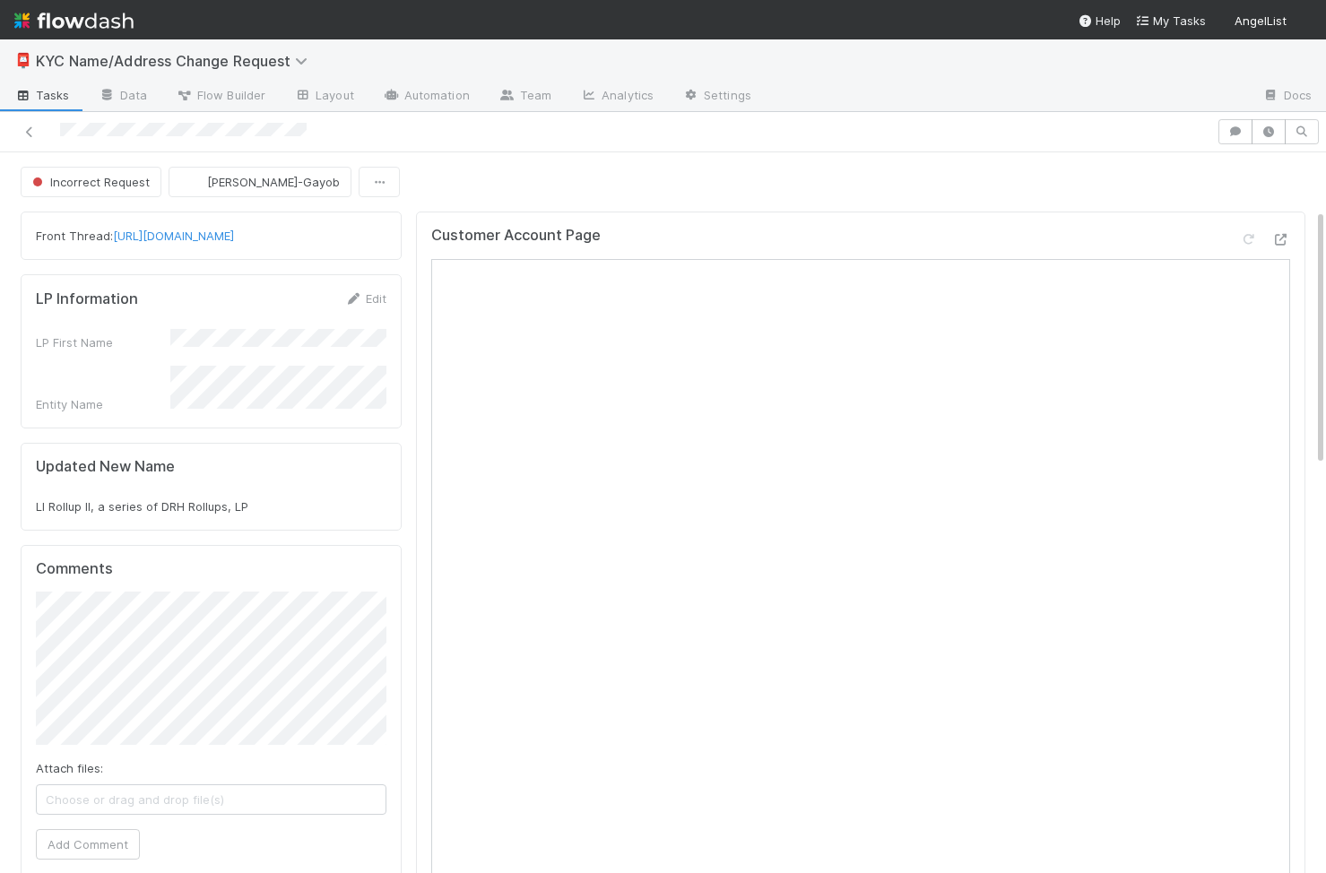
scroll to position [158, 0]
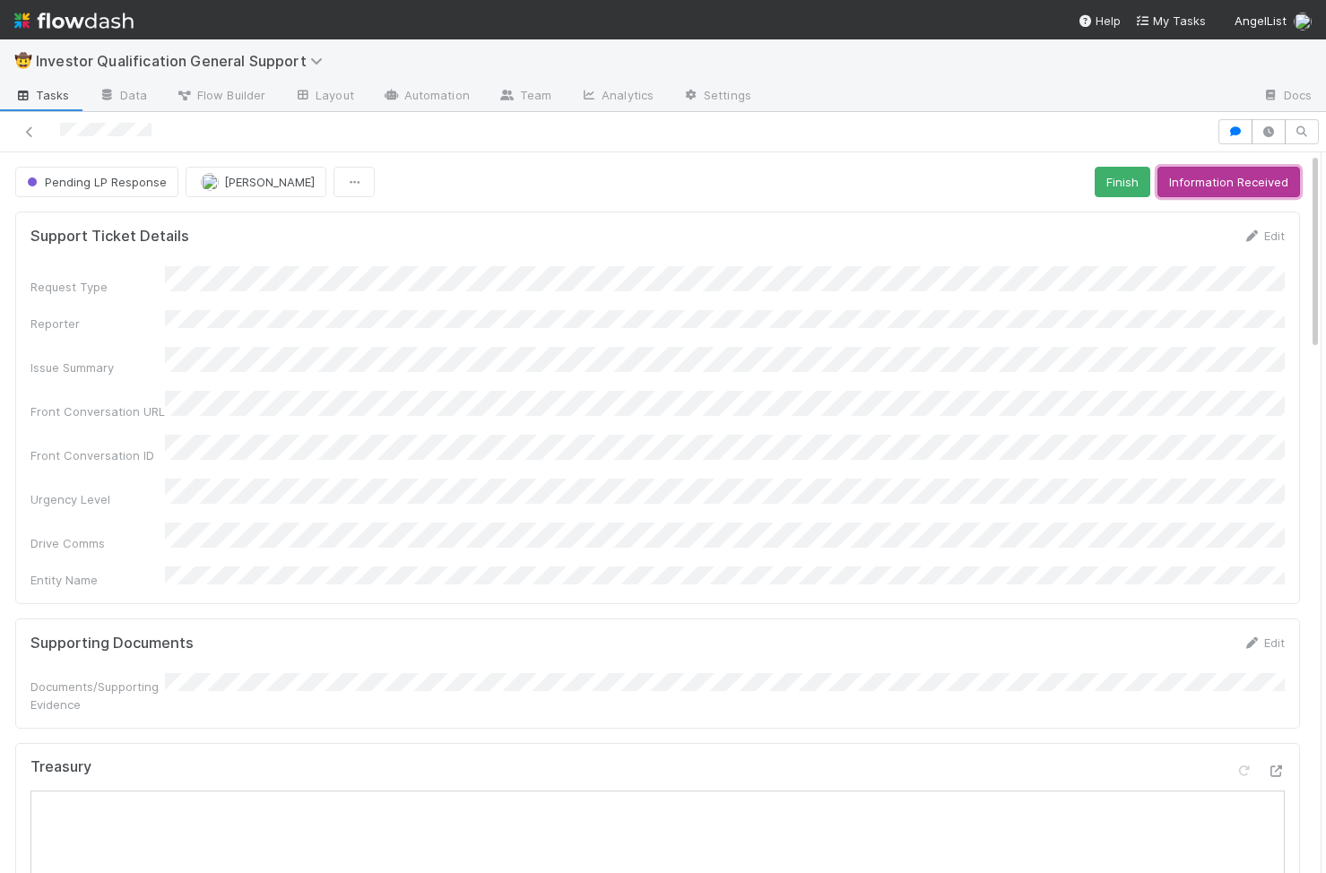
click at [1246, 173] on button "Information Received" at bounding box center [1229, 182] width 143 height 30
click at [1256, 183] on link "Actions" at bounding box center [1264, 182] width 74 height 30
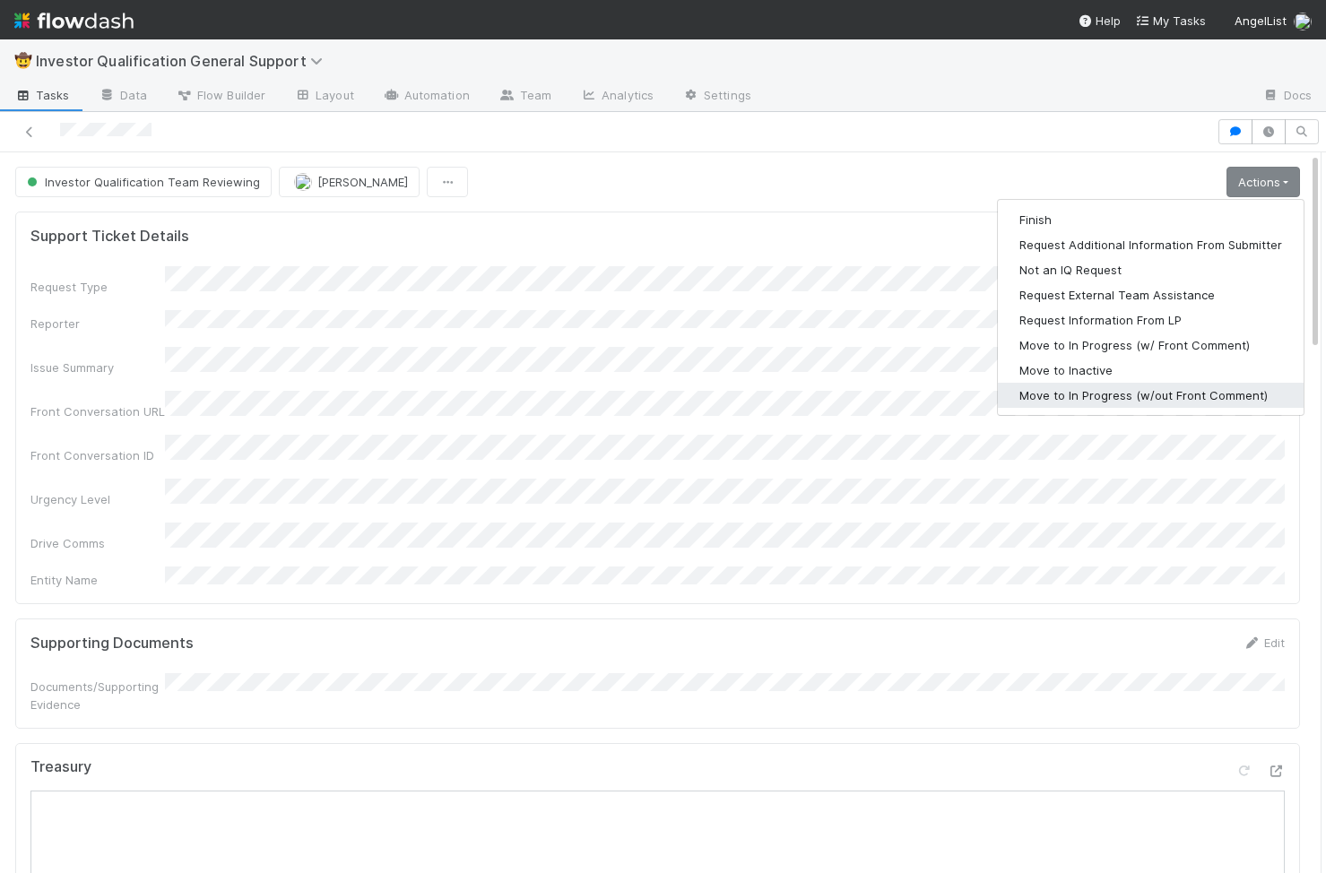
click at [1168, 397] on button "Move to In Progress (w/out Front Comment)" at bounding box center [1151, 395] width 306 height 25
